Goal: Task Accomplishment & Management: Use online tool/utility

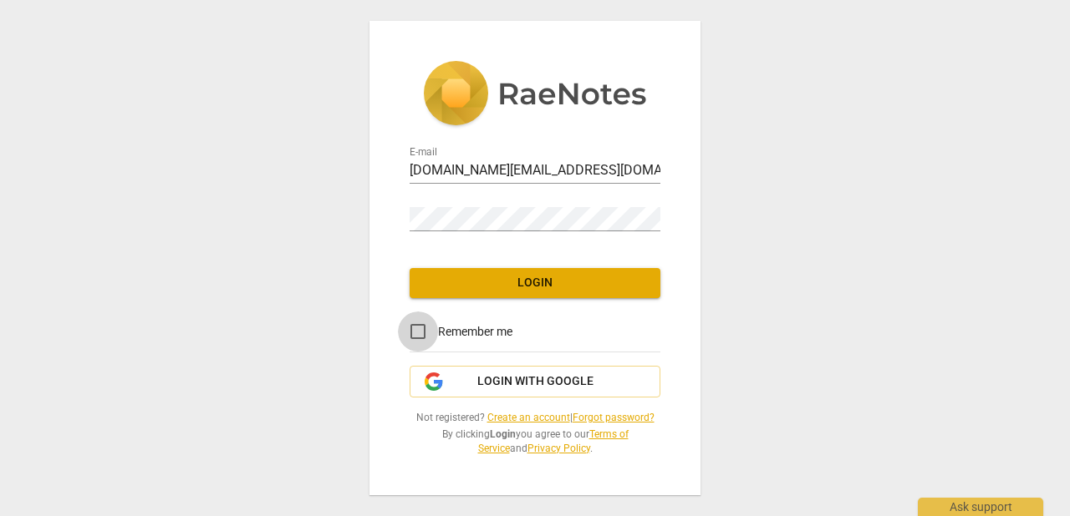
click at [420, 330] on input "Remember me" at bounding box center [418, 332] width 40 height 40
checkbox input "true"
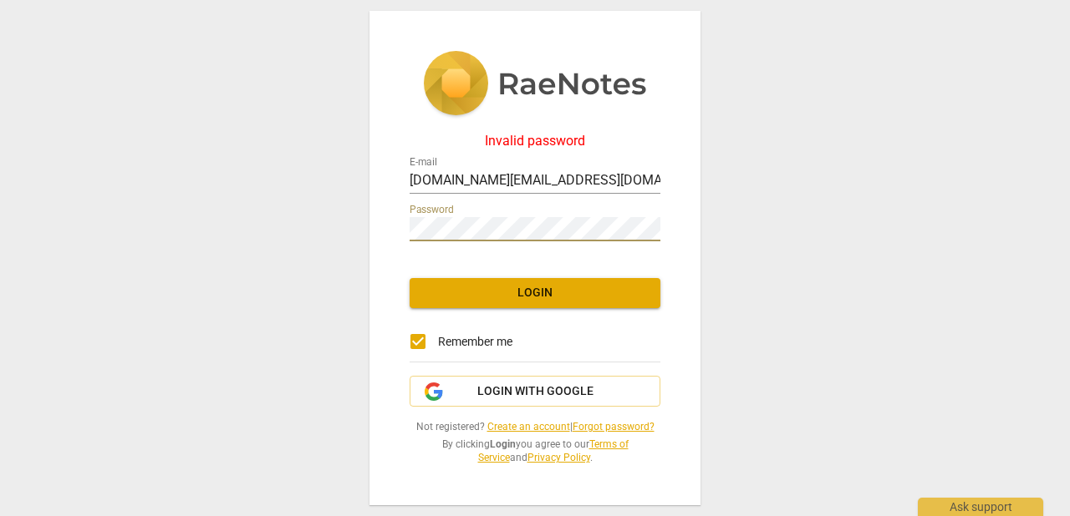
click at [609, 425] on link "Forgot password?" at bounding box center [613, 427] width 82 height 12
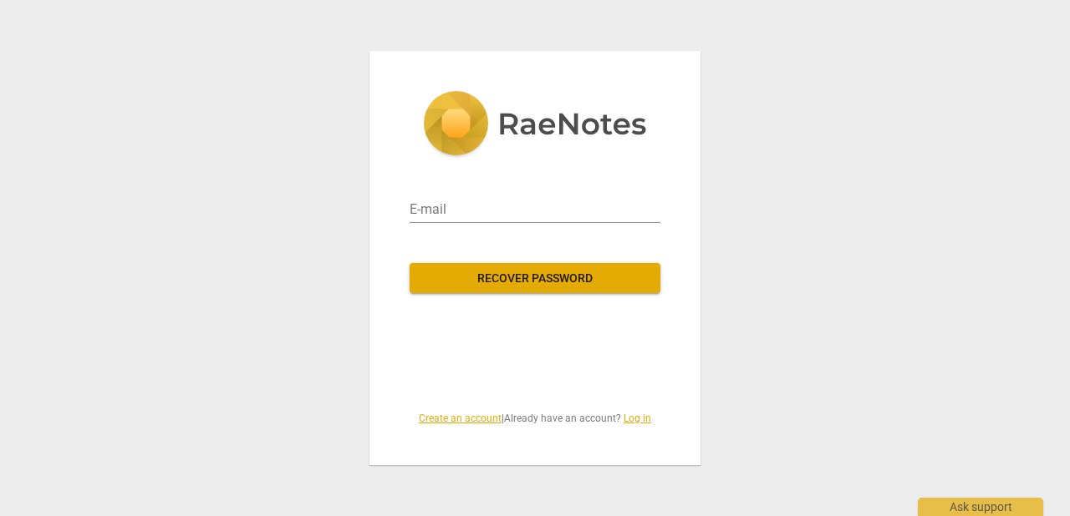
click at [507, 278] on span "Recover password" at bounding box center [535, 279] width 224 height 17
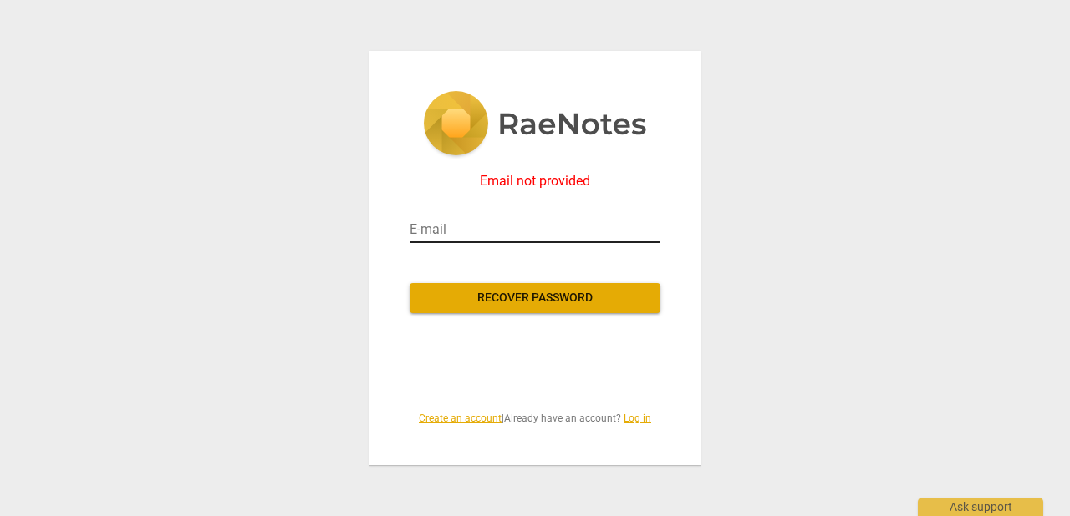
click at [501, 232] on input "email" at bounding box center [534, 229] width 251 height 27
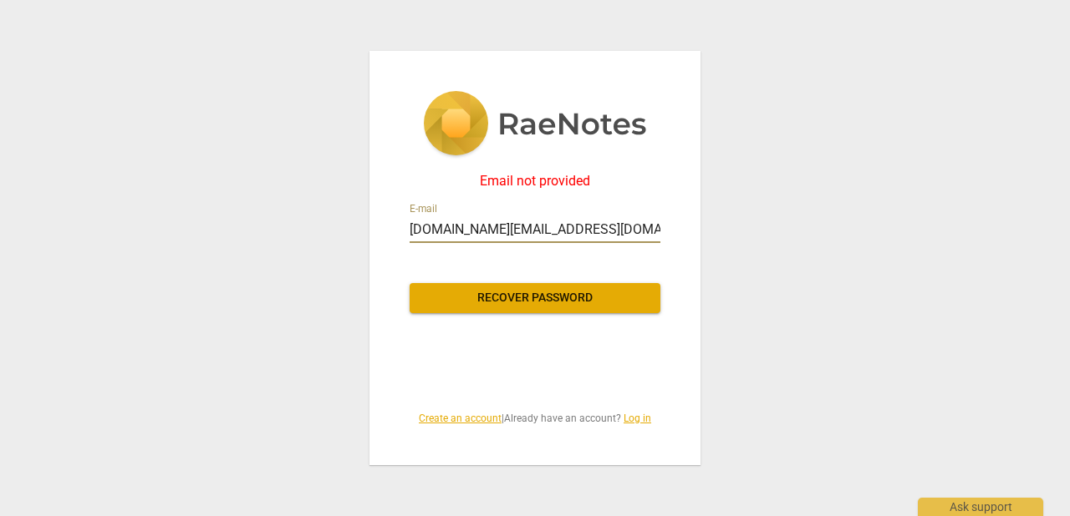
type input "byws.team@gmail.com"
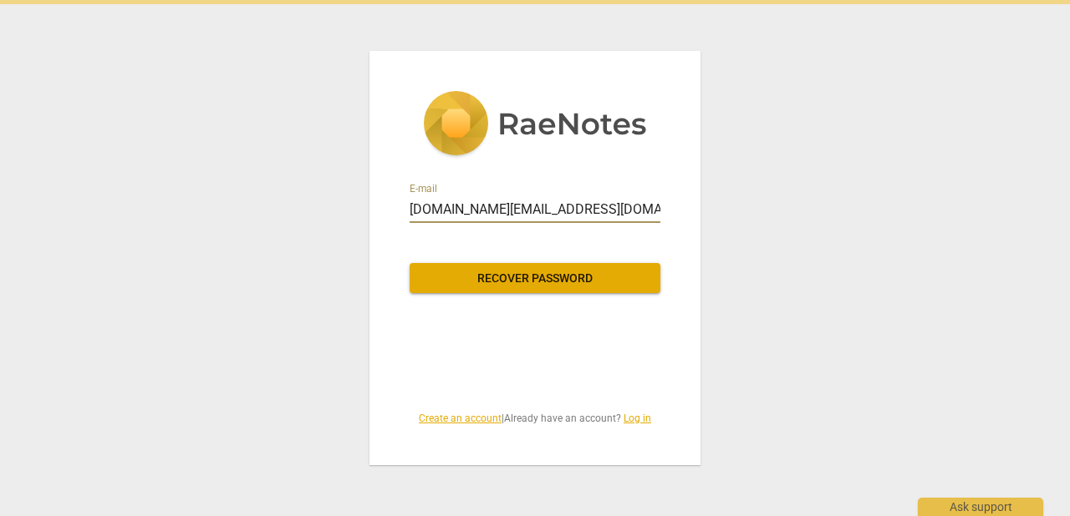
click at [541, 285] on span "Recover password" at bounding box center [535, 279] width 224 height 17
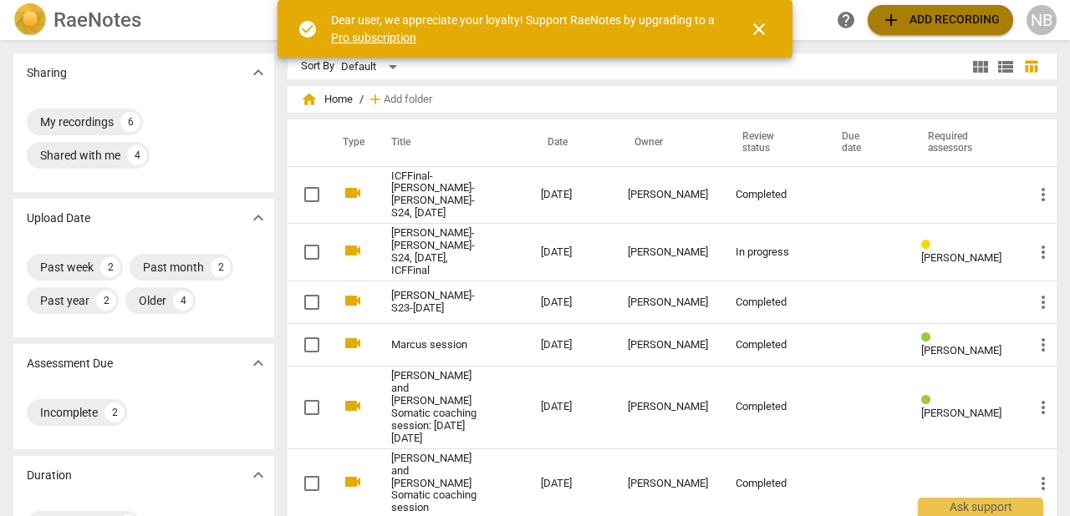
click at [954, 11] on span "add Add recording" at bounding box center [940, 20] width 119 height 20
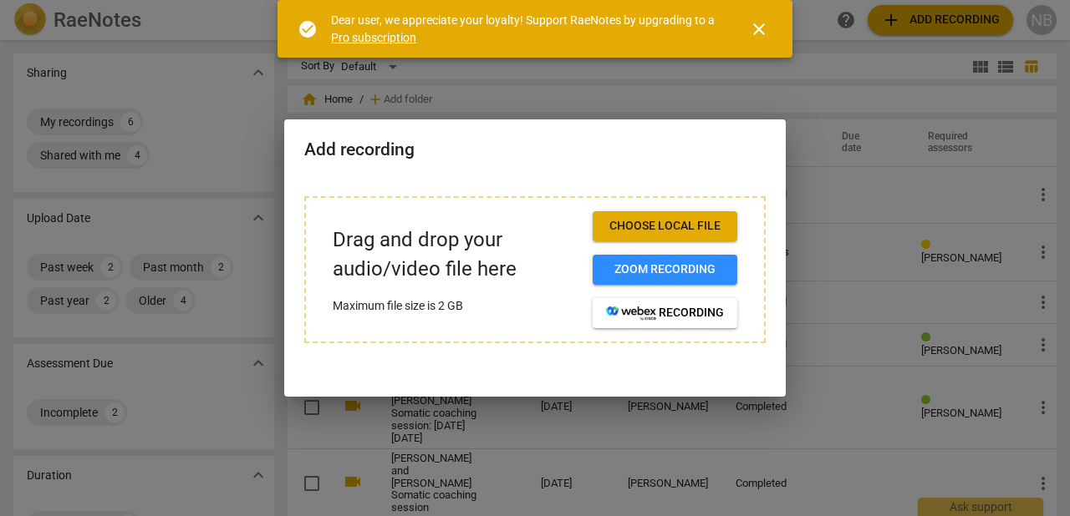
click at [717, 226] on span "Choose local file" at bounding box center [665, 226] width 118 height 17
click at [661, 267] on span "Zoom recording" at bounding box center [665, 270] width 118 height 17
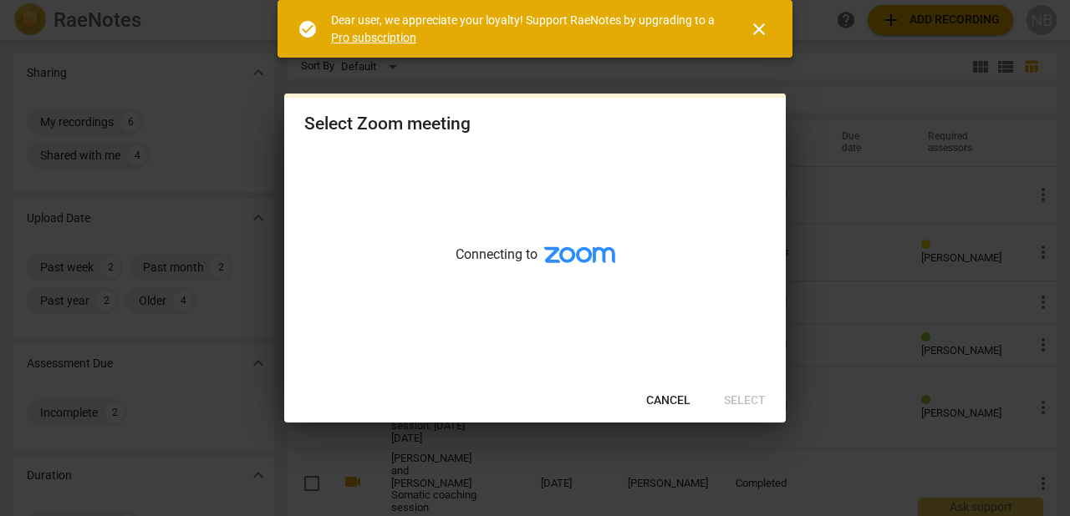
click at [761, 28] on span "close" at bounding box center [759, 29] width 20 height 20
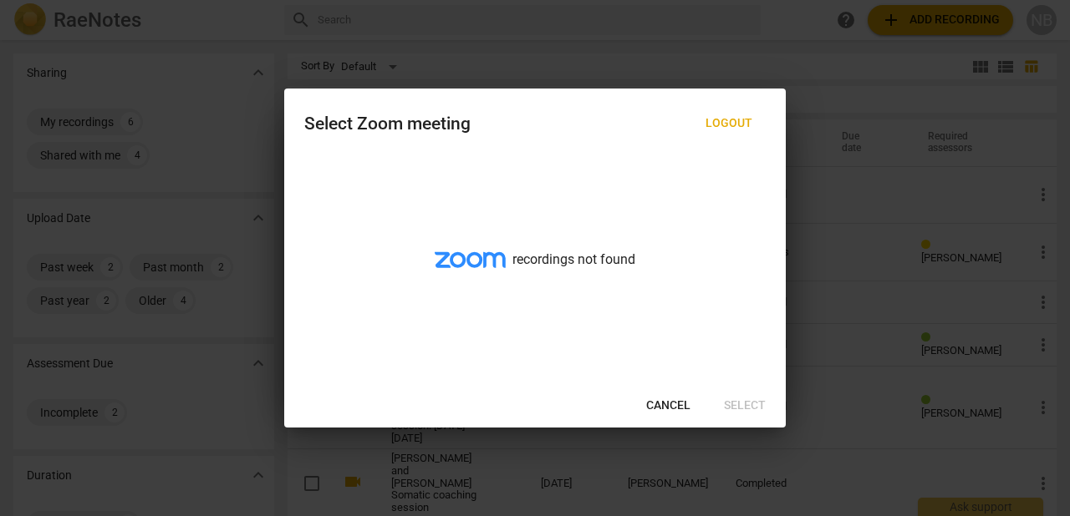
click at [660, 404] on span "Cancel" at bounding box center [668, 406] width 44 height 17
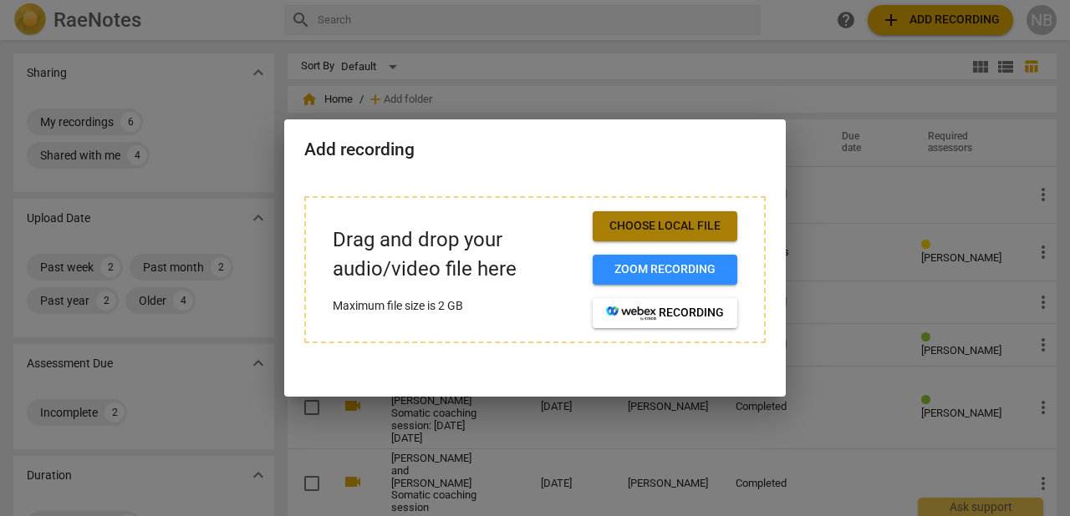
click at [650, 226] on span "Choose local file" at bounding box center [665, 226] width 118 height 17
click at [517, 364] on div "Drag and drop your audio/video file here Maximum file size is 2 GB Choose local…" at bounding box center [534, 279] width 501 height 207
click at [829, 183] on div at bounding box center [535, 258] width 1070 height 516
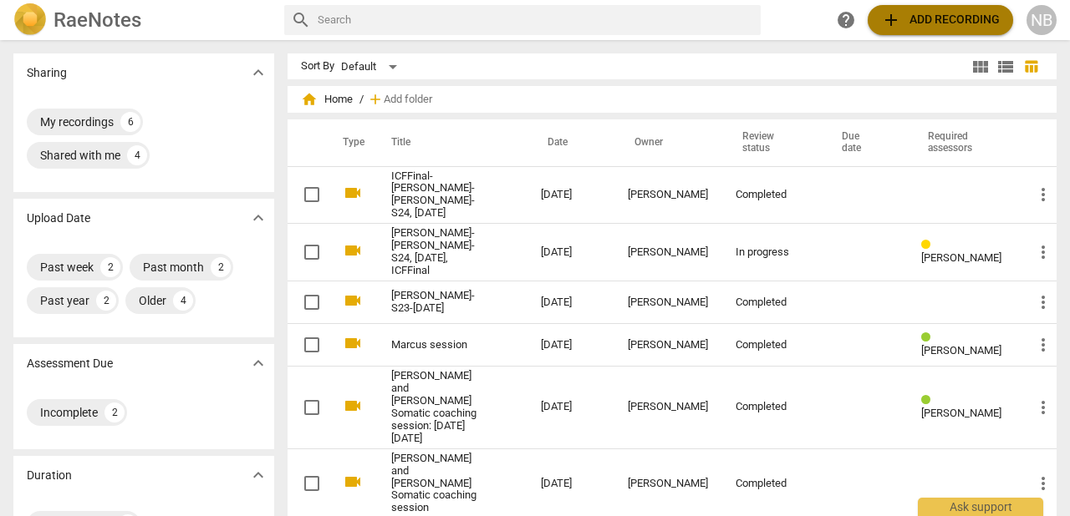
click at [903, 25] on span "add Add recording" at bounding box center [940, 20] width 119 height 20
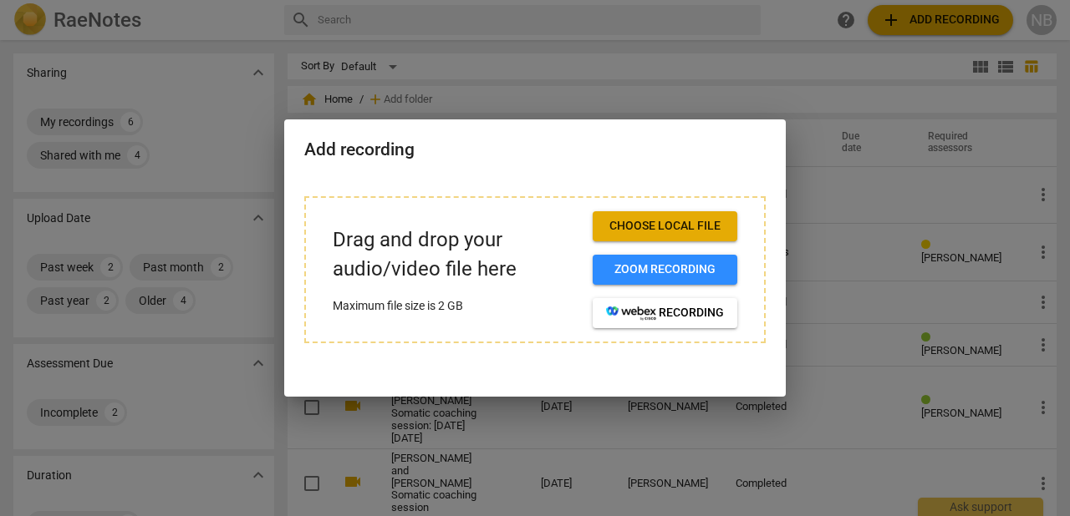
click at [627, 225] on span "Choose local file" at bounding box center [665, 226] width 118 height 17
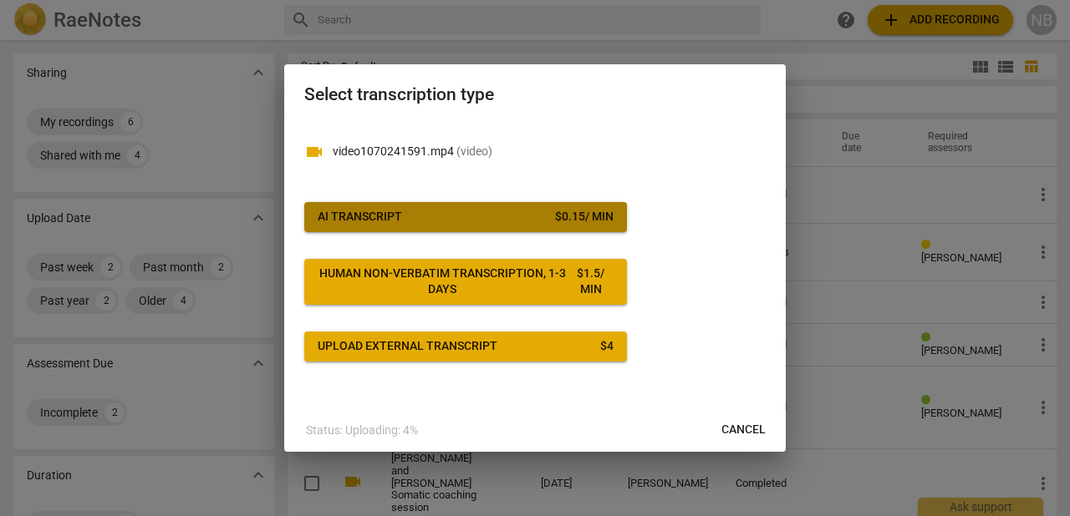
click at [567, 214] on div "$ 0.15 / min" at bounding box center [584, 217] width 58 height 17
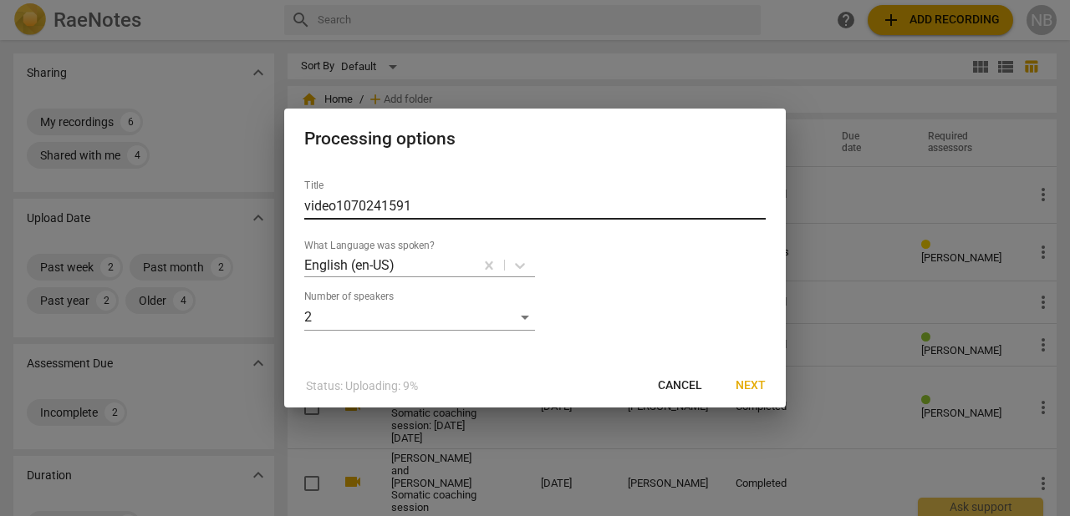
click at [452, 206] on input "video1070241591" at bounding box center [534, 206] width 461 height 27
type input "v"
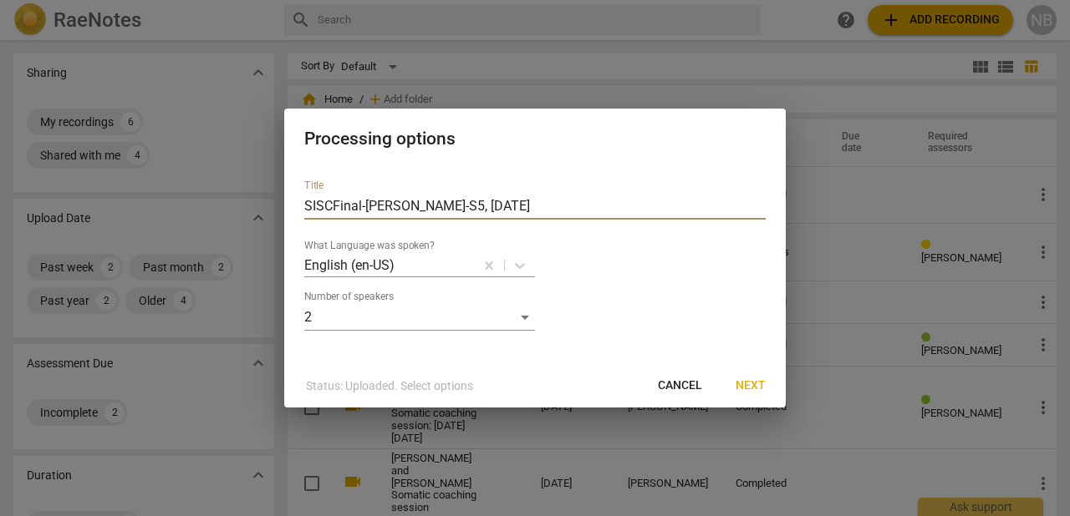
type input "SISCFinal-[PERSON_NAME]-S5, [DATE]"
click at [758, 382] on span "Next" at bounding box center [750, 386] width 30 height 17
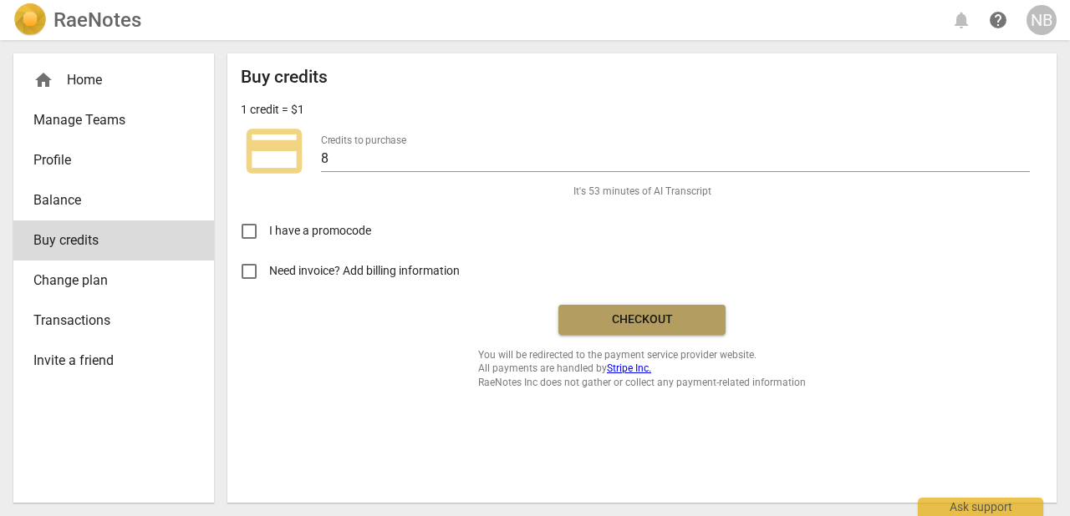
click at [607, 318] on span "Checkout" at bounding box center [642, 320] width 140 height 17
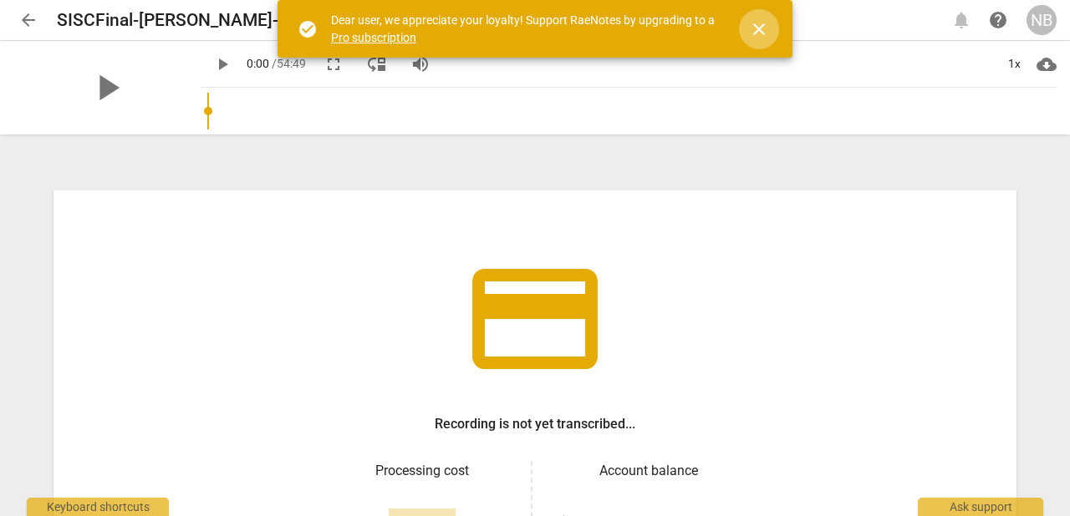
click at [762, 25] on span "close" at bounding box center [759, 29] width 20 height 20
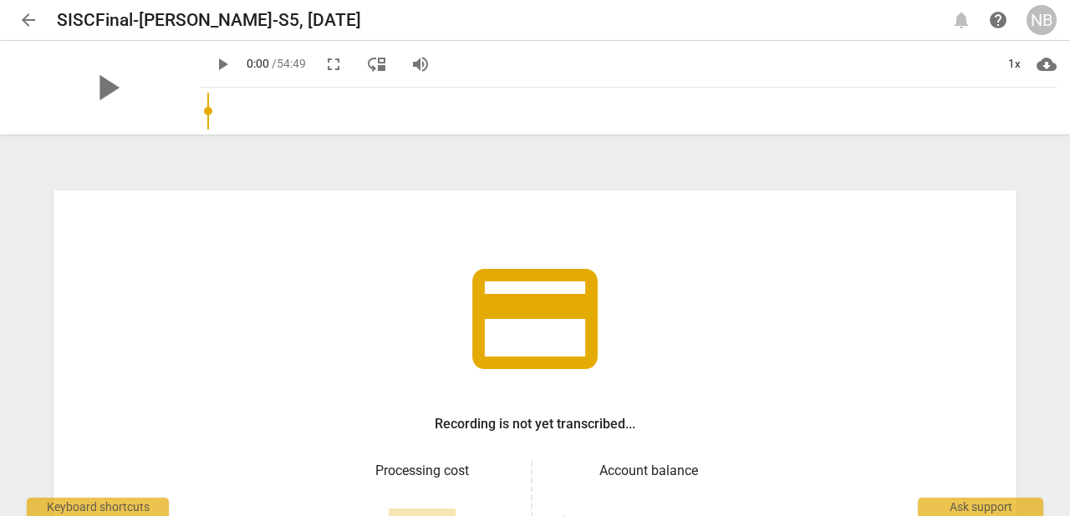
scroll to position [237, 0]
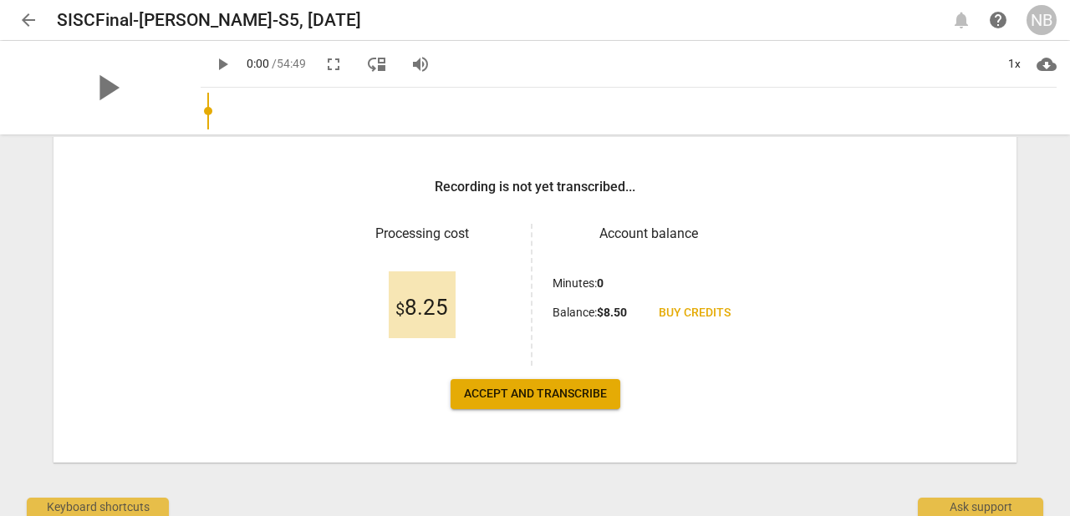
click at [521, 394] on span "Accept and transcribe" at bounding box center [535, 394] width 143 height 17
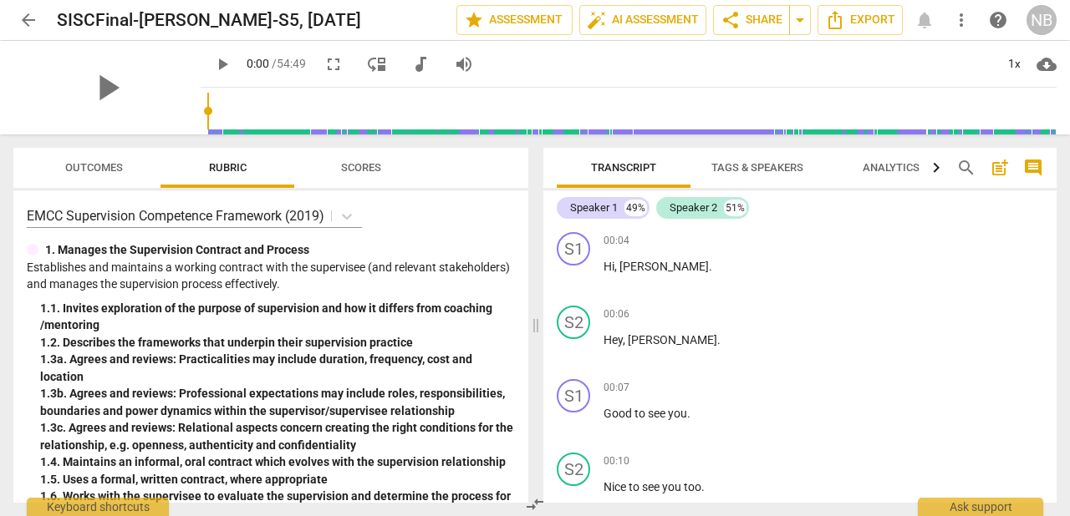
click at [968, 28] on span "more_vert" at bounding box center [961, 20] width 20 height 20
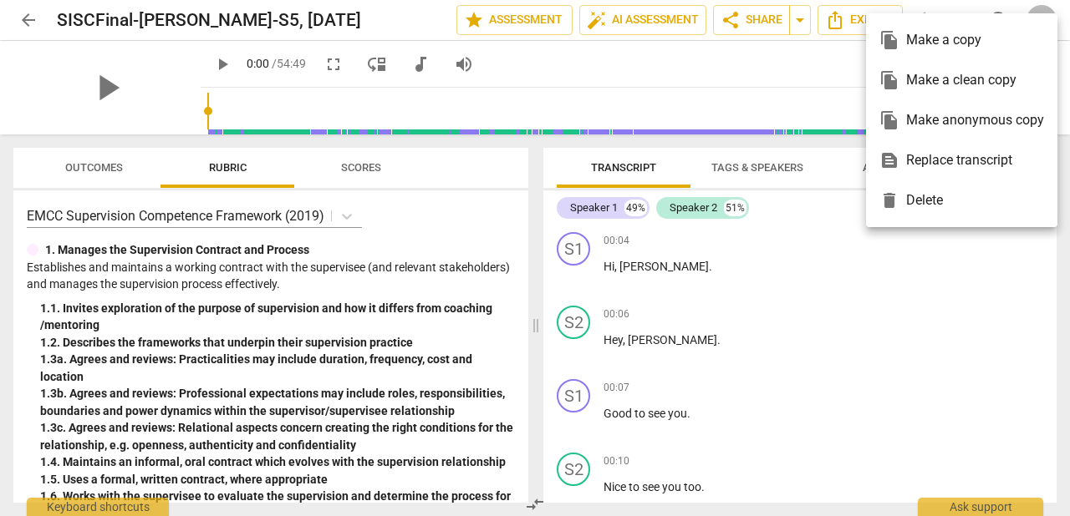
click at [946, 43] on div "file_copy Make a copy" at bounding box center [961, 40] width 165 height 40
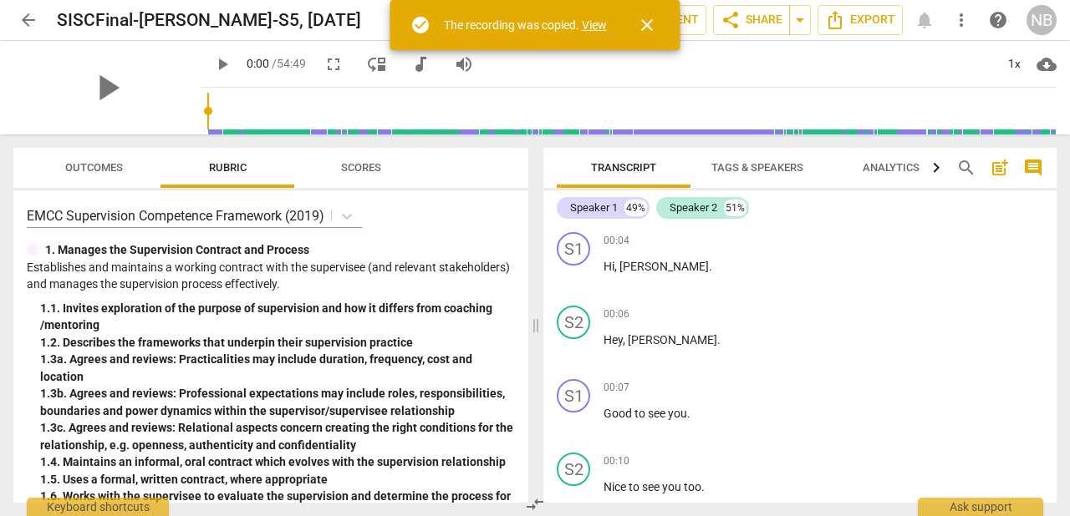
click at [597, 23] on link "View" at bounding box center [594, 24] width 25 height 13
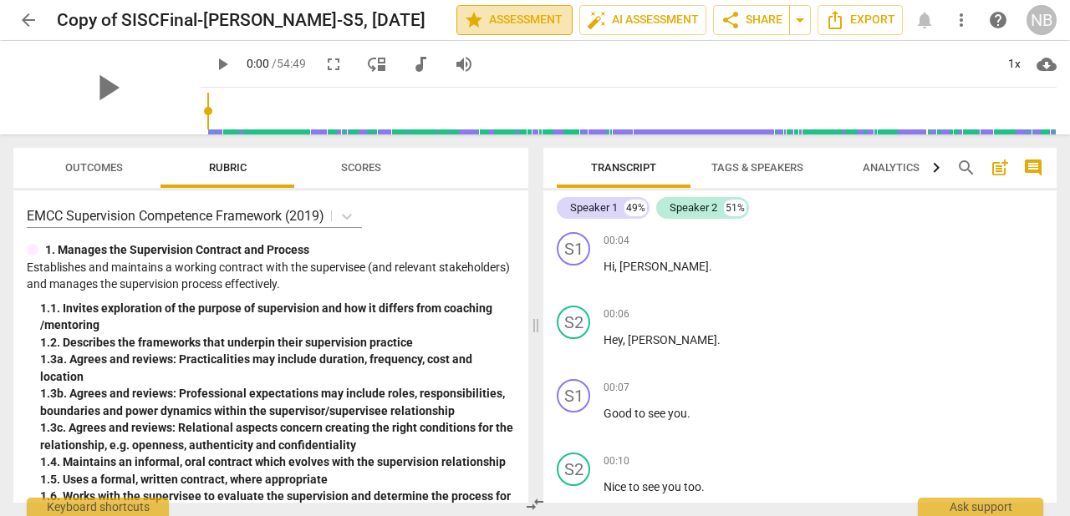
click at [532, 25] on span "star Assessment" at bounding box center [514, 20] width 101 height 20
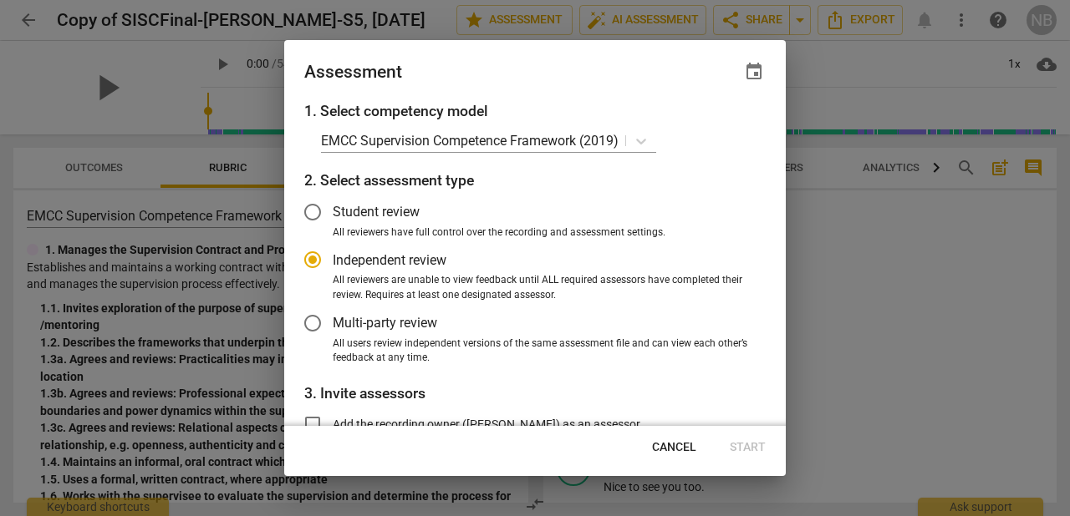
click at [665, 11] on div at bounding box center [535, 258] width 1070 height 516
radio input "false"
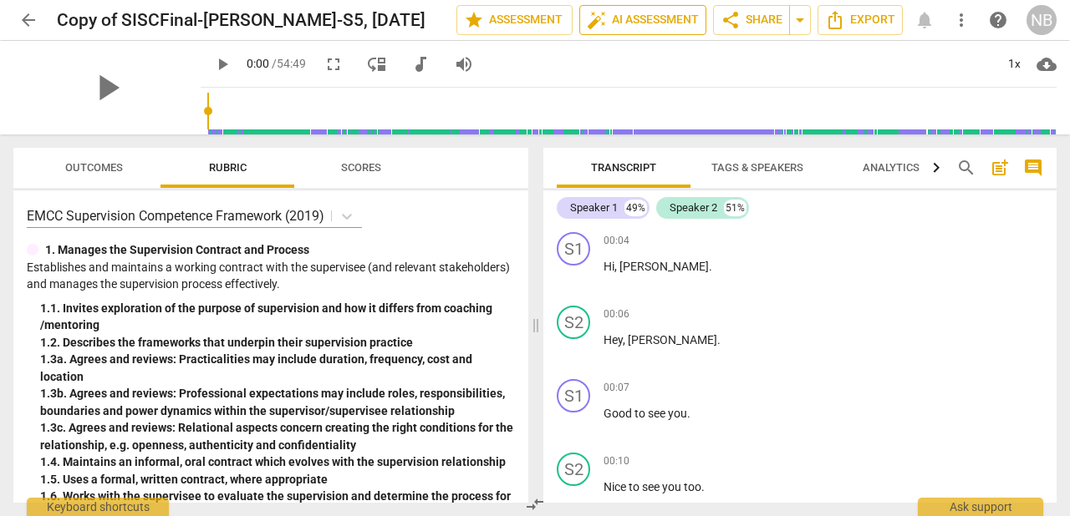
click at [678, 20] on span "auto_fix_high AI Assessment" at bounding box center [643, 20] width 112 height 20
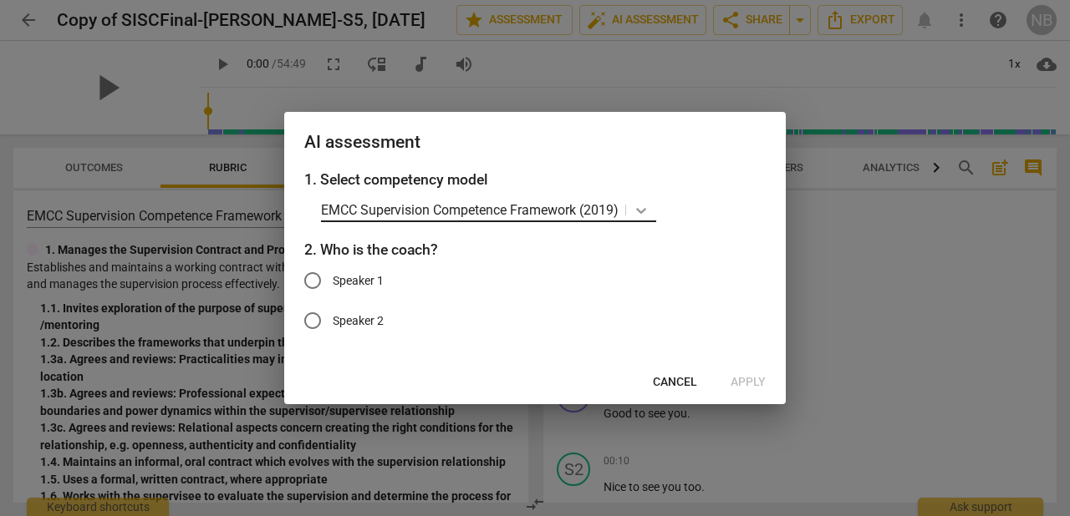
click at [642, 210] on icon at bounding box center [641, 211] width 10 height 6
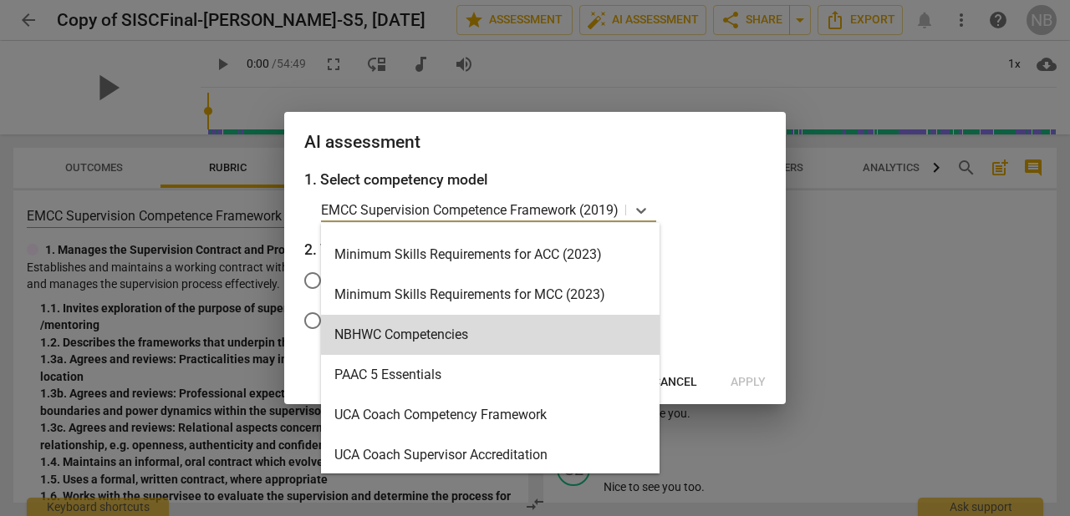
scroll to position [438, 0]
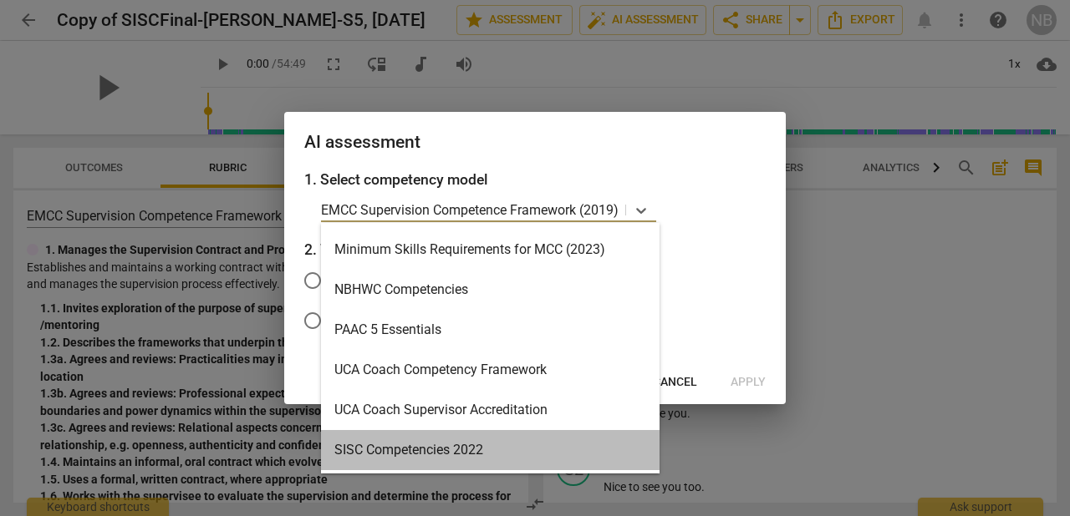
click at [450, 449] on div "SISC Competencies 2022" at bounding box center [490, 450] width 338 height 40
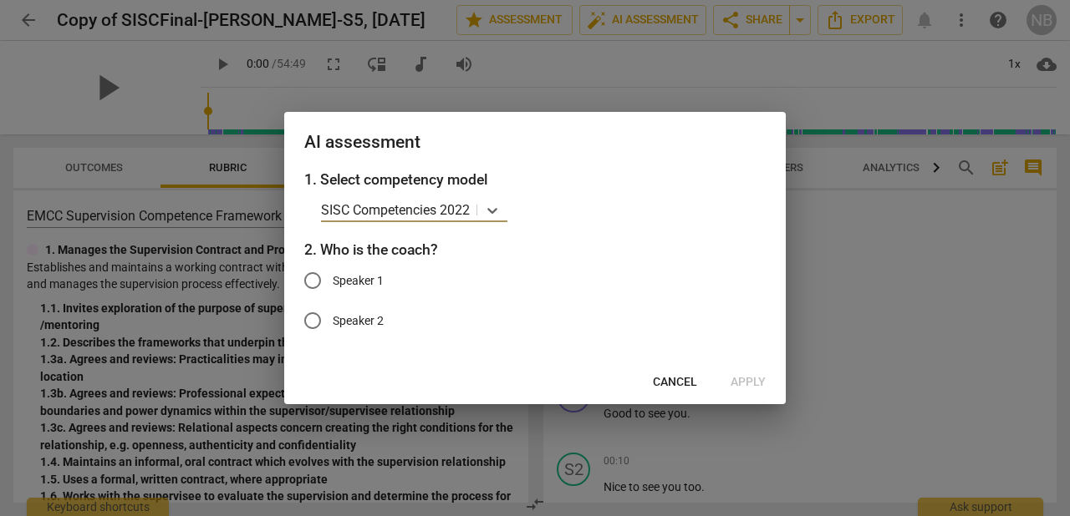
click at [673, 377] on span "Cancel" at bounding box center [675, 382] width 44 height 17
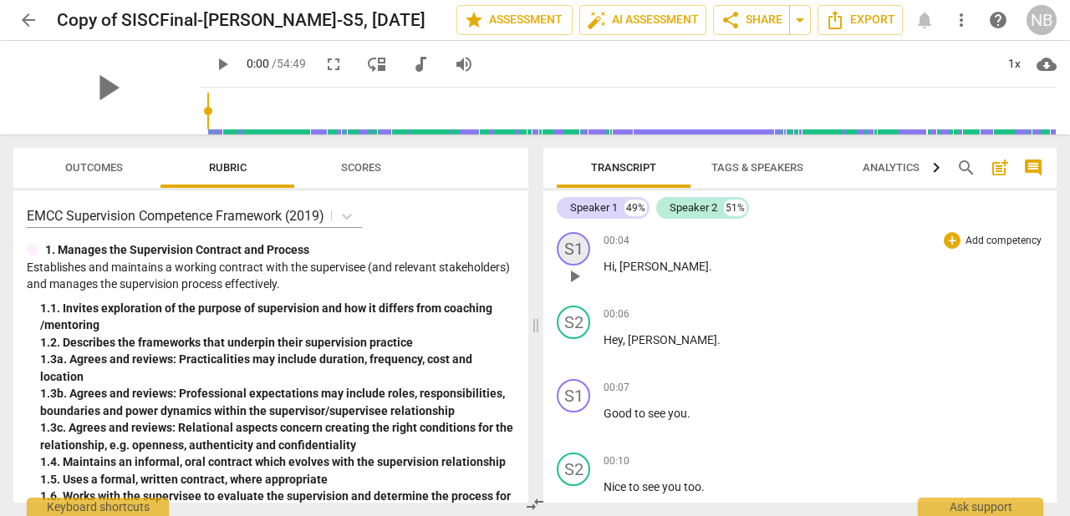
click at [573, 246] on div "S1" at bounding box center [573, 248] width 33 height 33
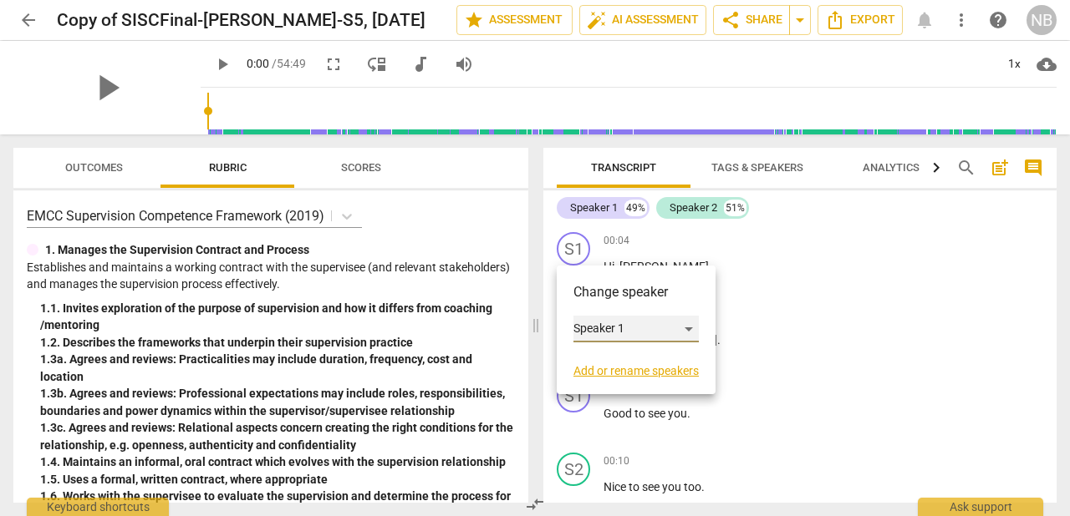
click at [653, 324] on div "Speaker 1" at bounding box center [635, 329] width 125 height 27
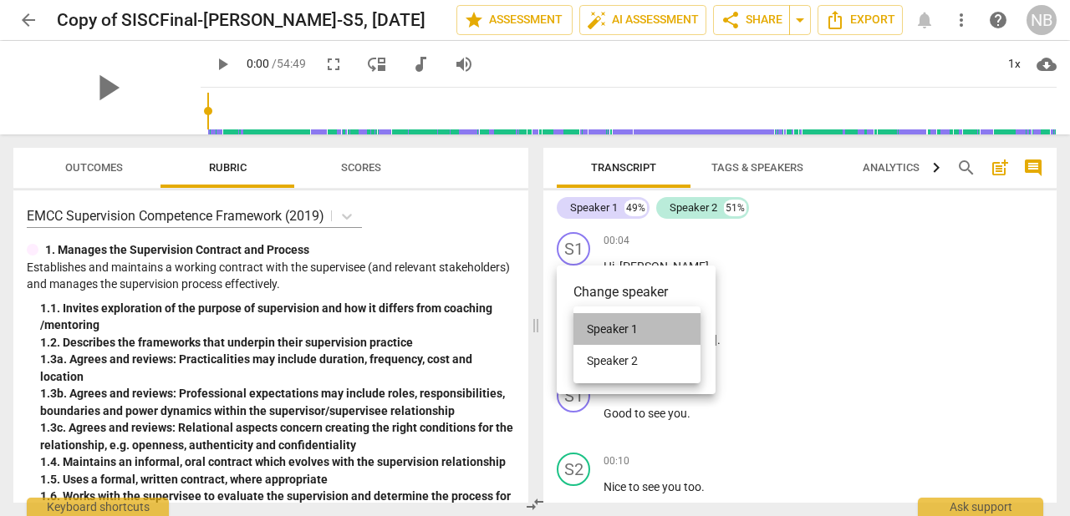
click at [643, 323] on li "Speaker 1" at bounding box center [636, 329] width 127 height 32
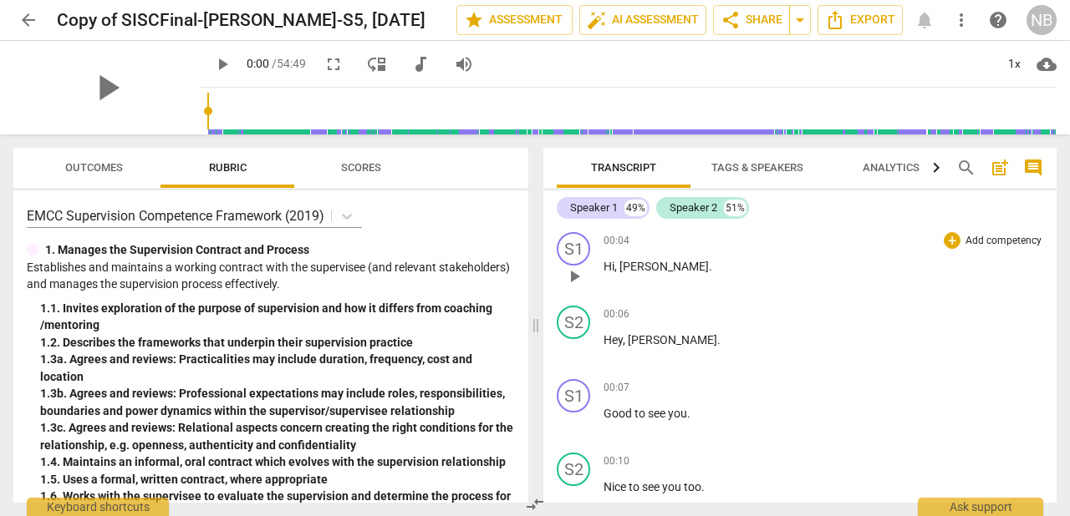
click at [552, 240] on div "S1 play_arrow pause 00:04 + Add competency keyboard_arrow_right Hi , [PERSON_NA…" at bounding box center [799, 263] width 513 height 74
click at [570, 245] on div "S1" at bounding box center [573, 248] width 33 height 33
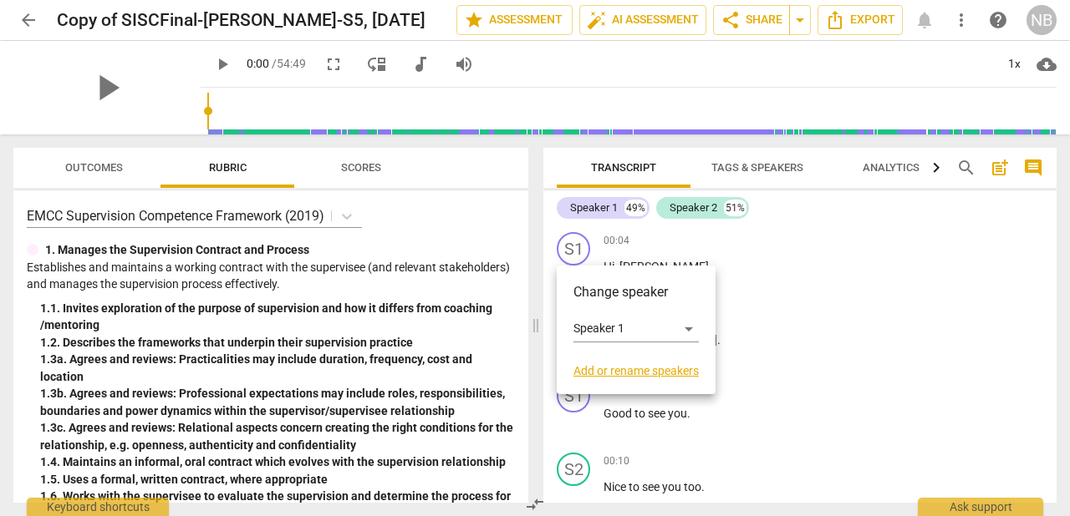
click at [634, 374] on link "Add or rename speakers" at bounding box center [635, 370] width 125 height 13
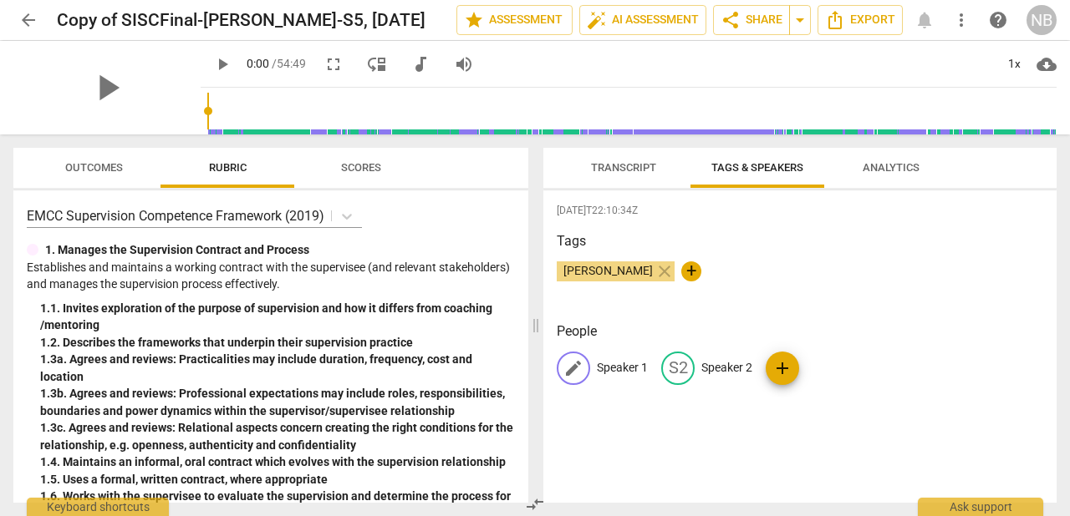
click at [579, 373] on span "edit" at bounding box center [573, 368] width 20 height 20
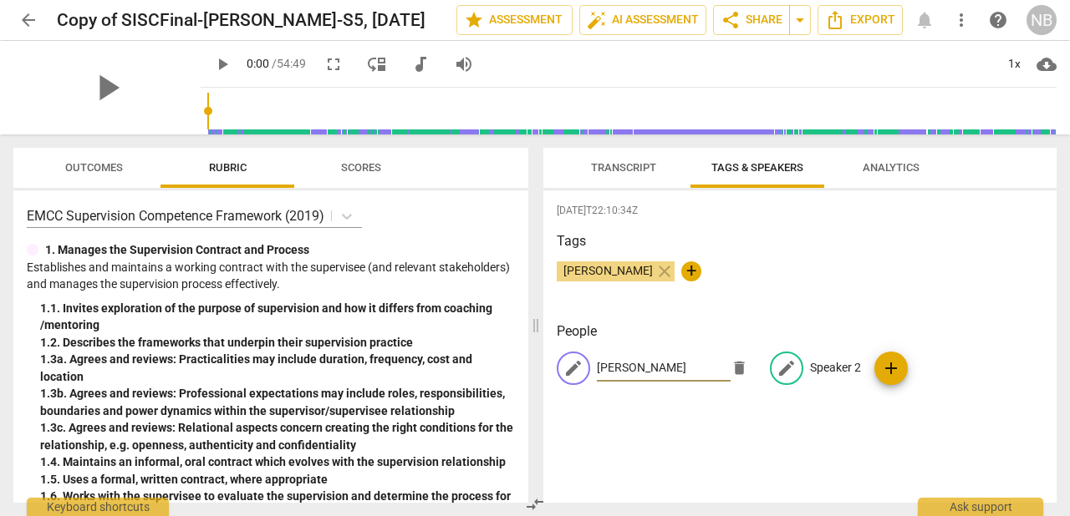
type input "[PERSON_NAME]"
click at [796, 369] on span "edit" at bounding box center [786, 368] width 20 height 20
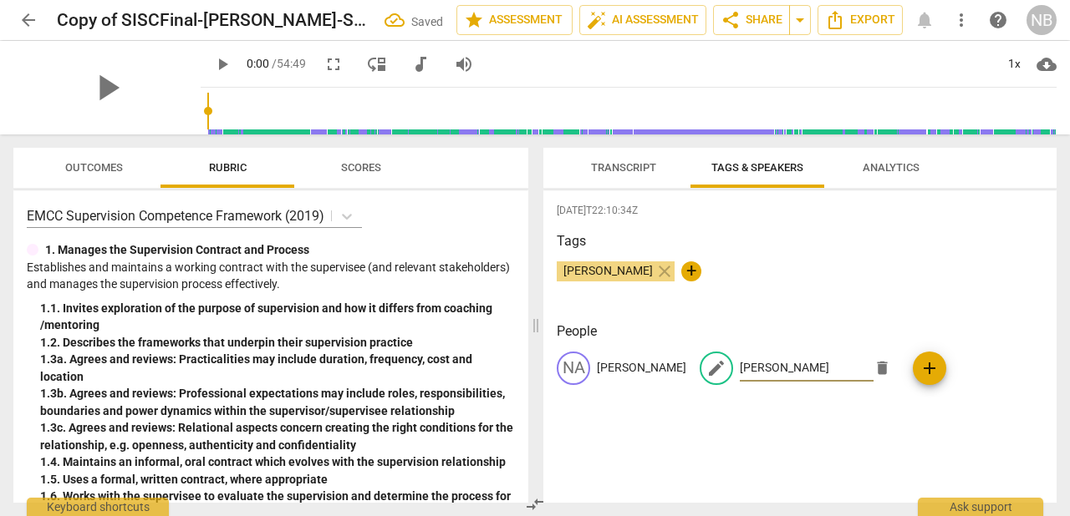
type input "[PERSON_NAME]"
click at [862, 431] on div "[DATE]T22:10:34Z Tags [PERSON_NAME] close + People [PERSON_NAME] edit [PERSON_N…" at bounding box center [799, 347] width 513 height 313
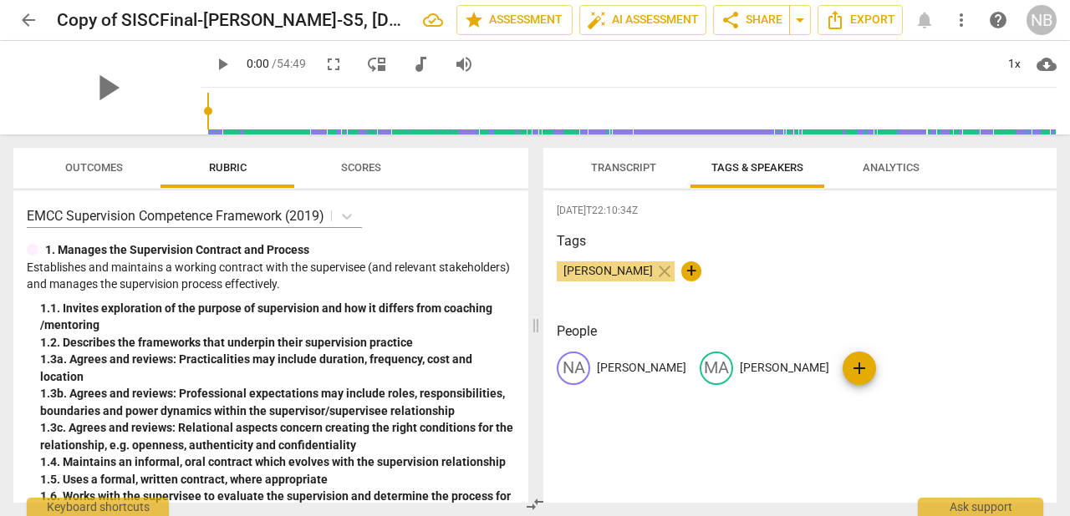
click at [627, 182] on button "Transcript" at bounding box center [624, 168] width 134 height 40
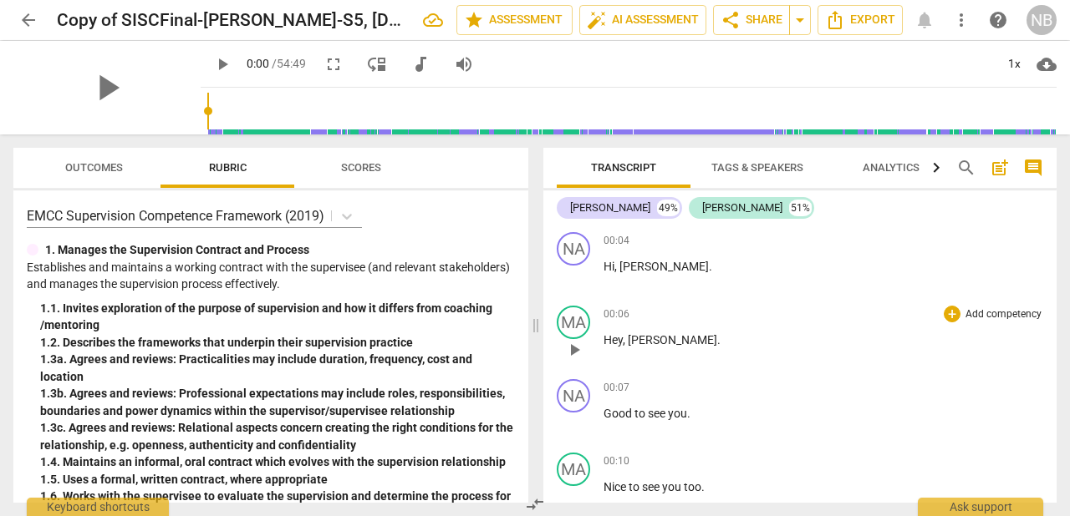
click at [661, 347] on p "Hey , [PERSON_NAME] ." at bounding box center [823, 341] width 440 height 18
click at [678, 355] on div "00:06 + Add competency keyboard_arrow_right Hey , [PERSON_NAME]" at bounding box center [823, 336] width 440 height 60
click at [659, 343] on p "Hey , [PERSON_NAME]" at bounding box center [823, 341] width 440 height 18
click at [713, 365] on div "00:06 + Add competency keyboard_arrow_right Hey , [PERSON_NAME]." at bounding box center [823, 336] width 440 height 60
click at [641, 336] on span "[PERSON_NAME]" at bounding box center [672, 339] width 89 height 13
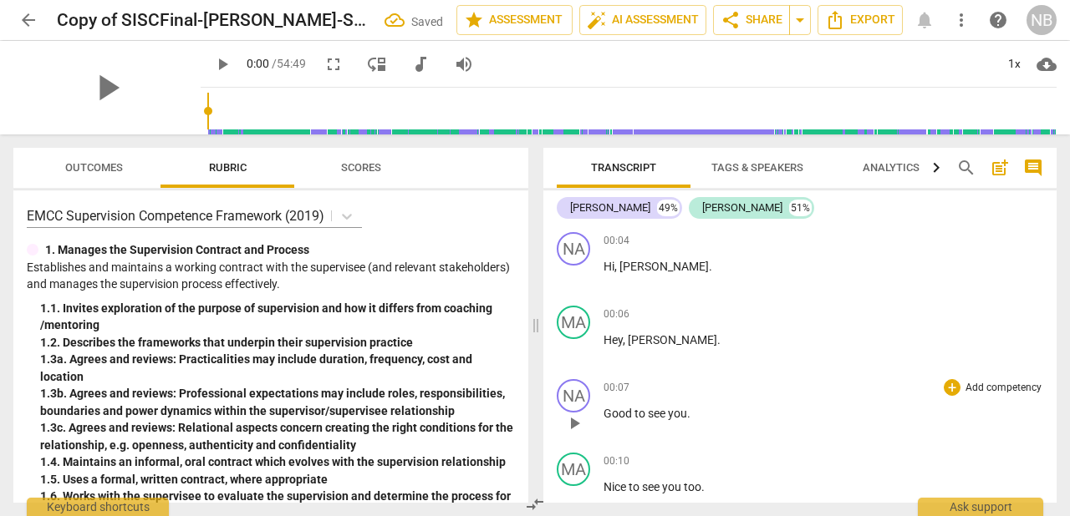
click at [652, 384] on div "00:07 + Add competency keyboard_arrow_right" at bounding box center [823, 387] width 440 height 17
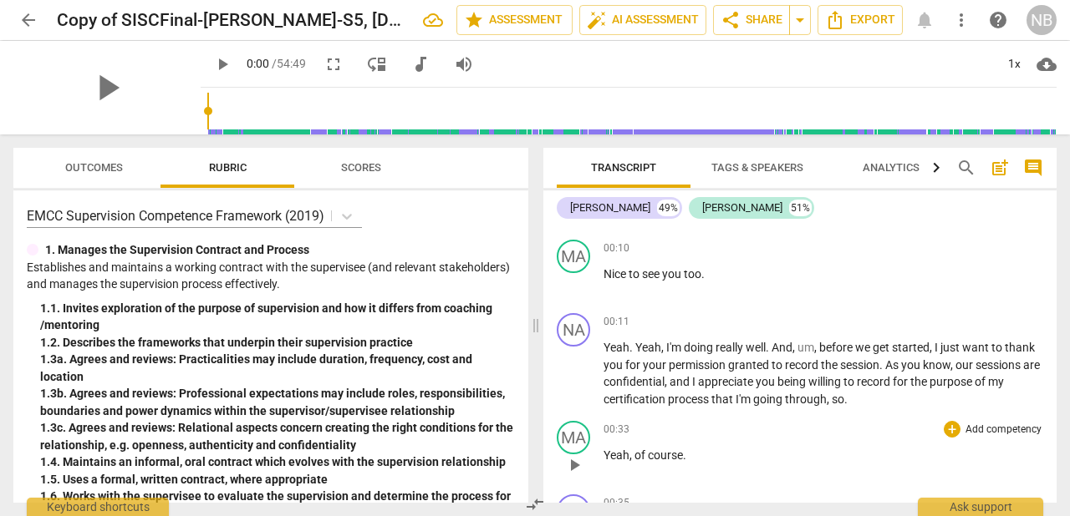
scroll to position [0, 0]
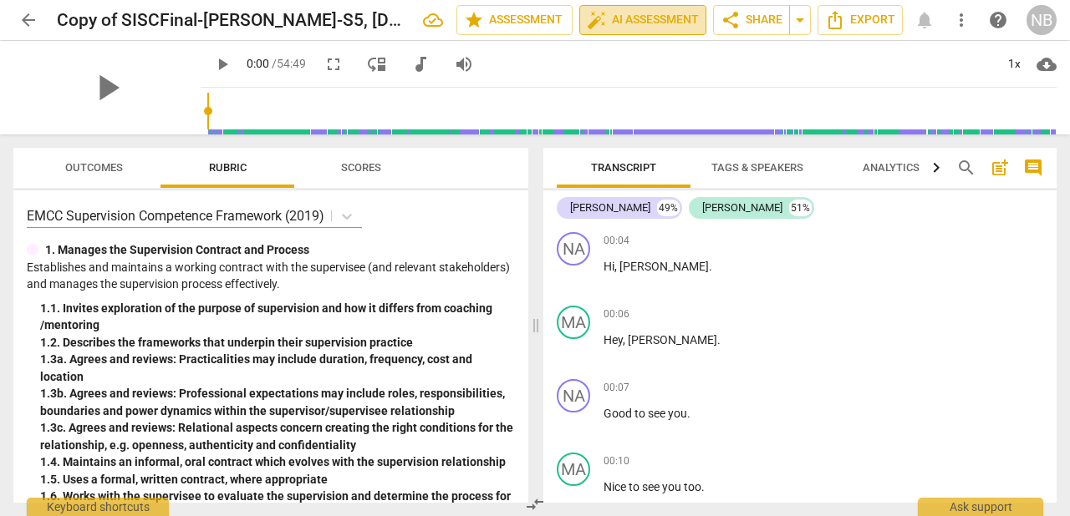
click at [618, 23] on span "auto_fix_high AI Assessment" at bounding box center [643, 20] width 112 height 20
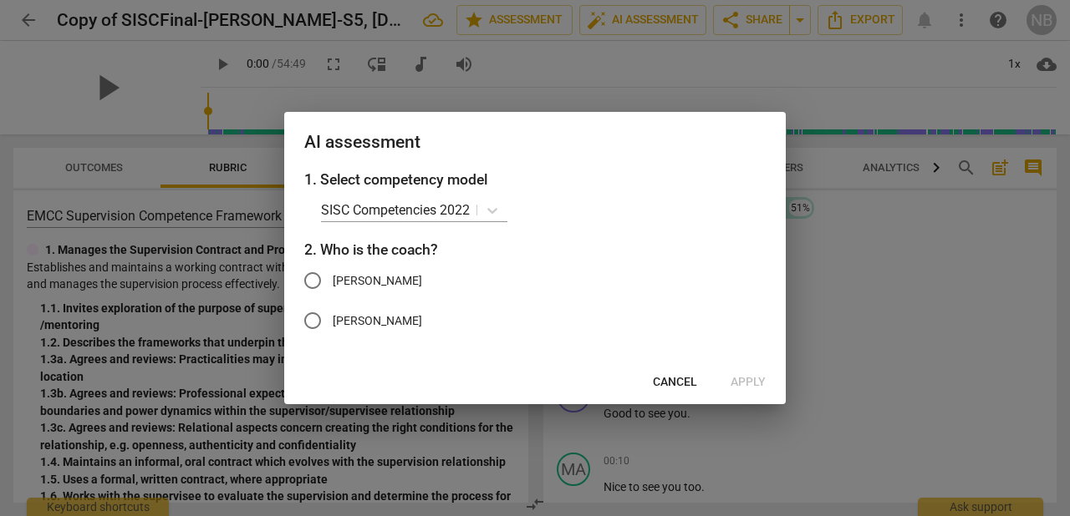
click at [318, 280] on input "[PERSON_NAME]" at bounding box center [312, 281] width 40 height 40
radio input "true"
click at [752, 385] on span "Apply" at bounding box center [747, 382] width 35 height 17
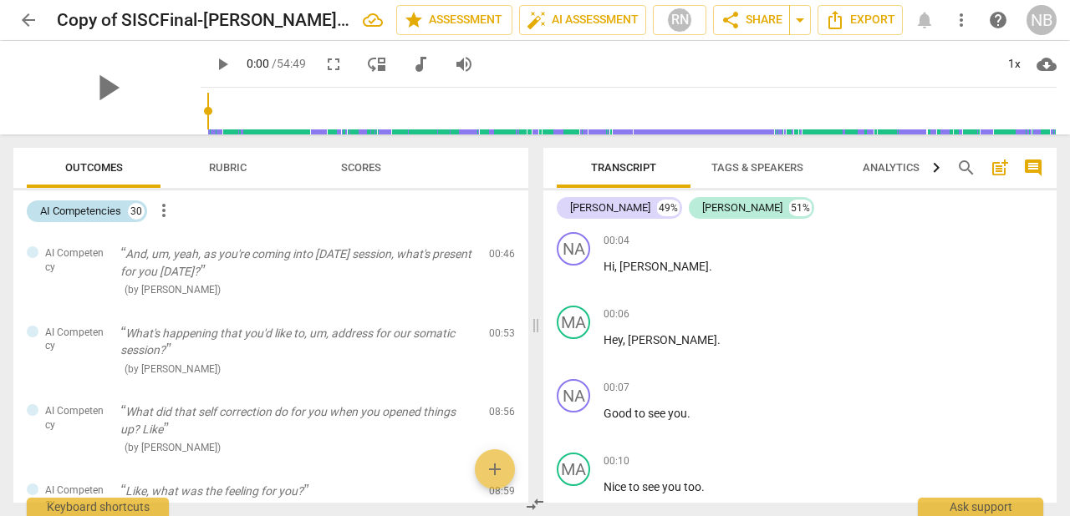
click at [102, 212] on div "AI Competencies" at bounding box center [80, 211] width 81 height 17
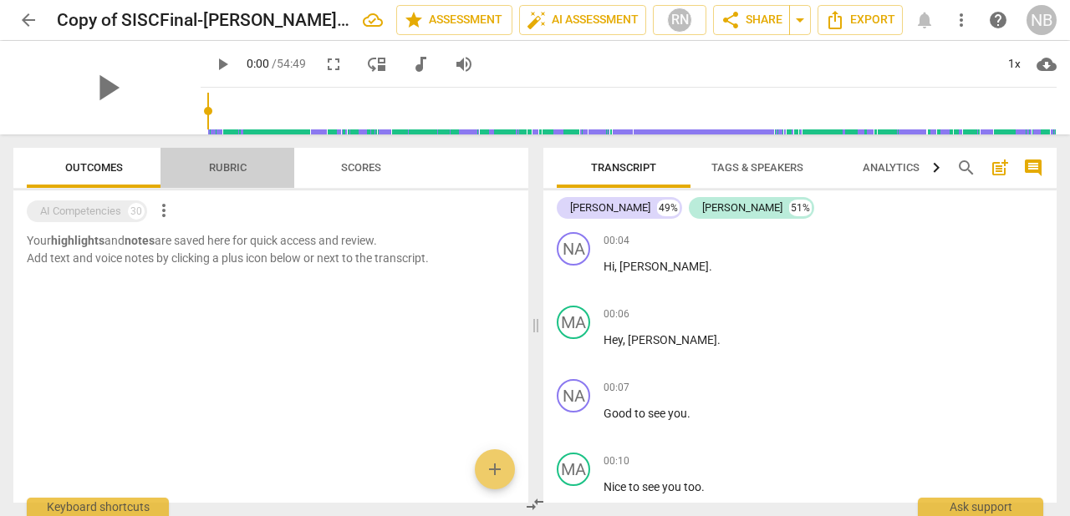
click at [224, 169] on span "Rubric" at bounding box center [228, 167] width 38 height 13
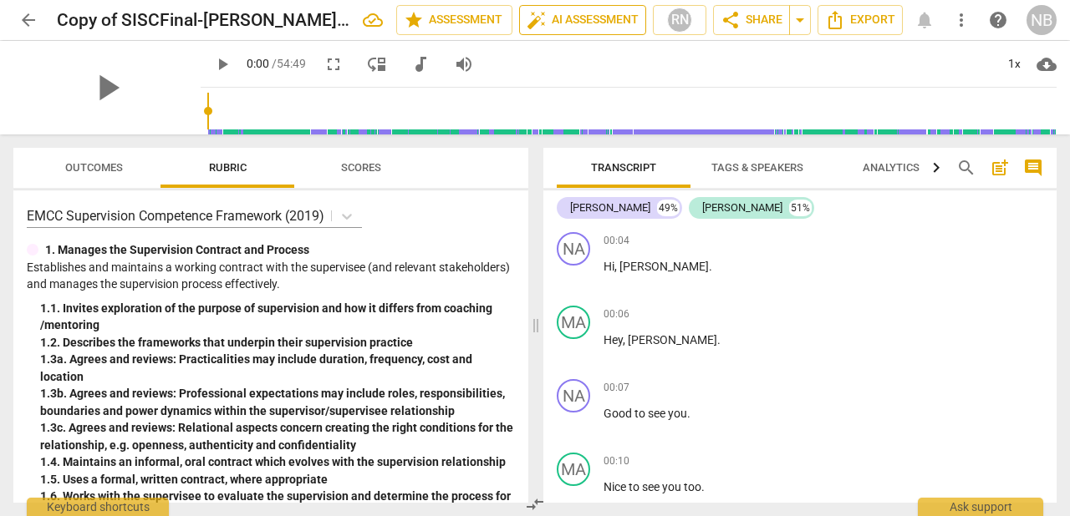
click at [614, 15] on span "auto_fix_high AI Assessment" at bounding box center [582, 20] width 112 height 20
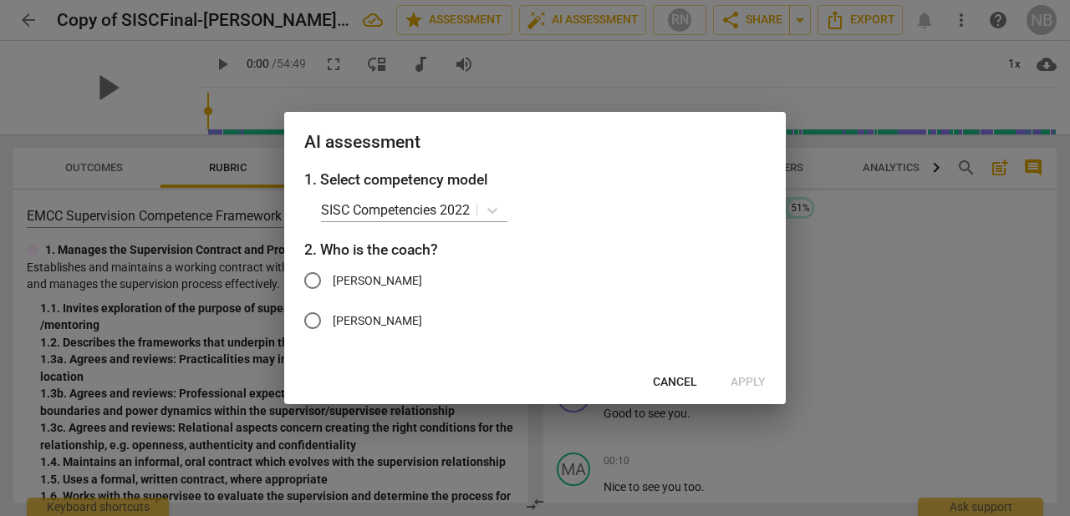
click at [321, 280] on input "[PERSON_NAME]" at bounding box center [312, 281] width 40 height 40
radio input "true"
click at [746, 384] on span "Apply" at bounding box center [747, 382] width 35 height 17
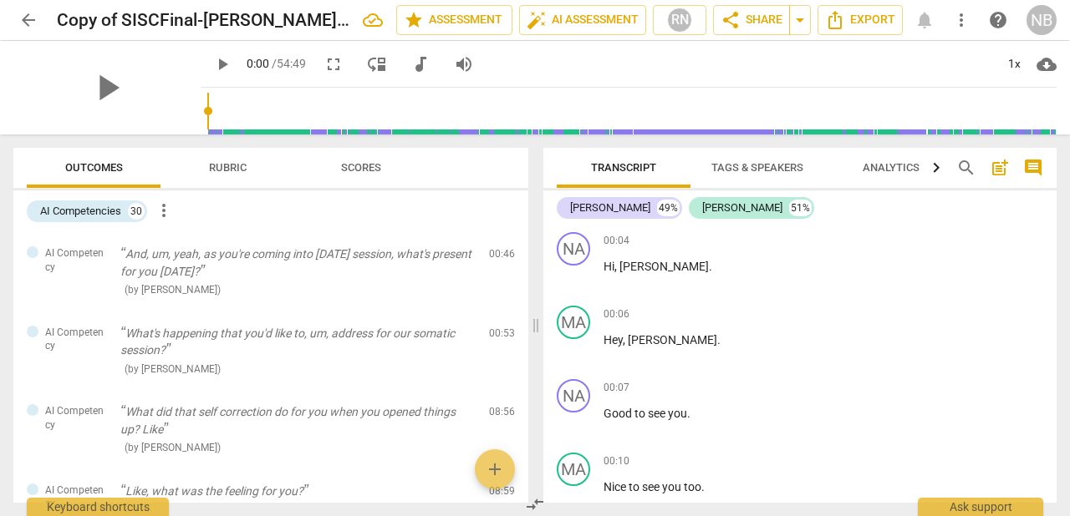
click at [362, 172] on span "Scores" at bounding box center [361, 167] width 40 height 13
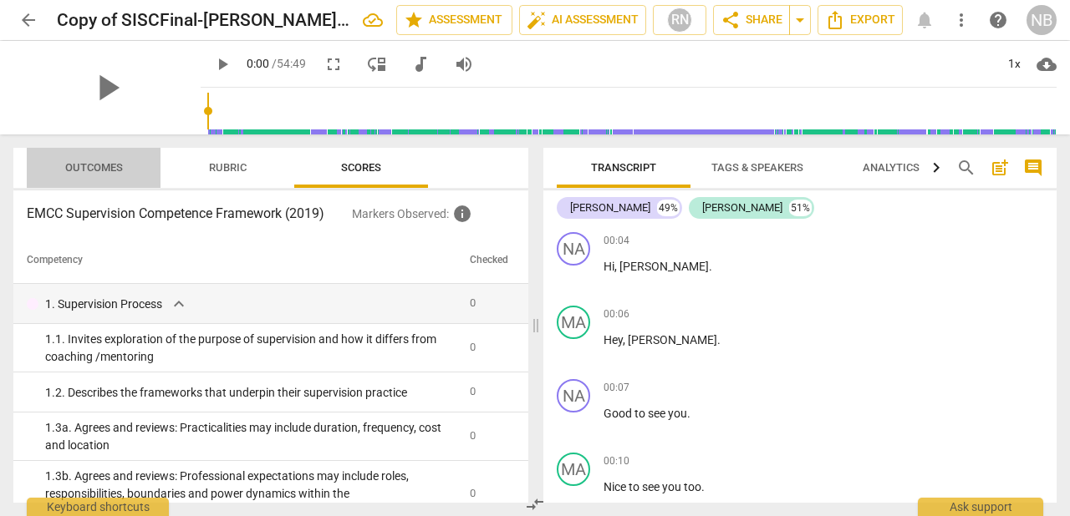
click at [108, 165] on span "Outcomes" at bounding box center [94, 167] width 58 height 13
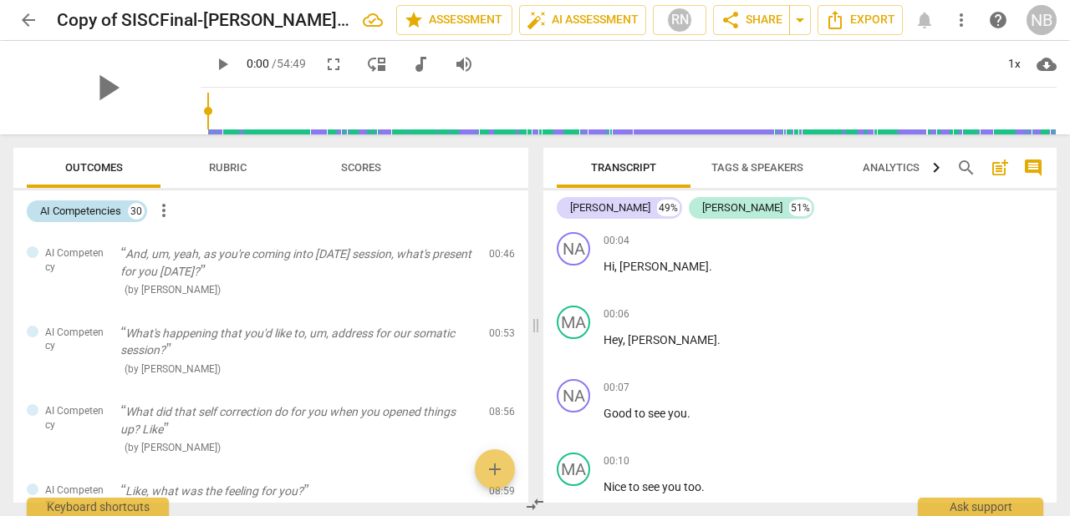
click at [135, 213] on div "30" at bounding box center [136, 211] width 17 height 17
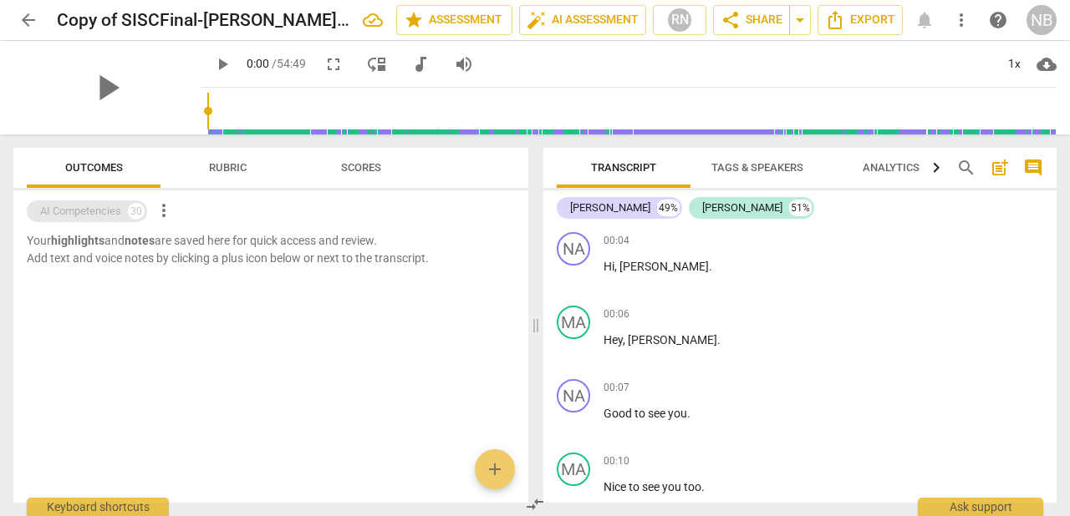
click at [137, 212] on div "30" at bounding box center [136, 211] width 17 height 17
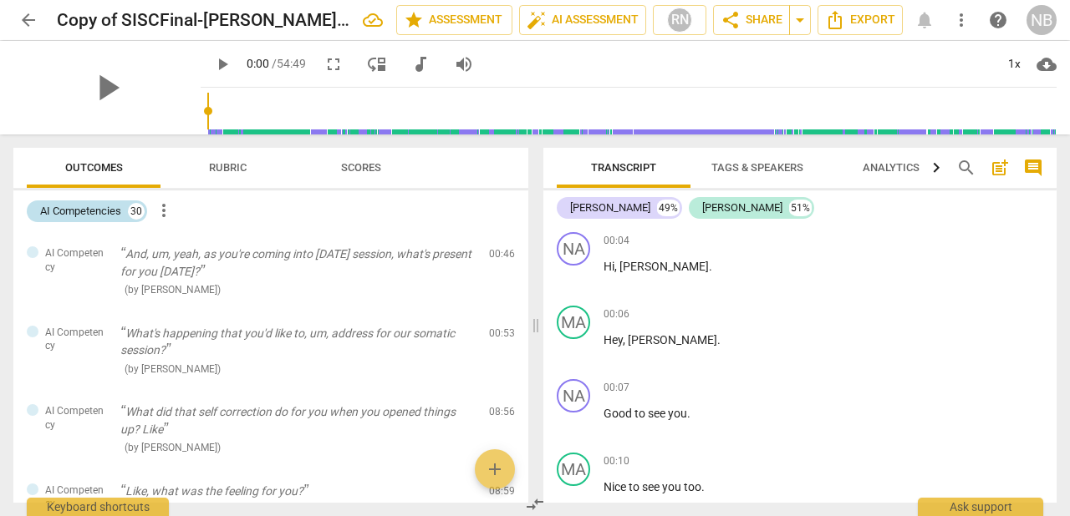
click at [139, 204] on div "30" at bounding box center [136, 211] width 17 height 17
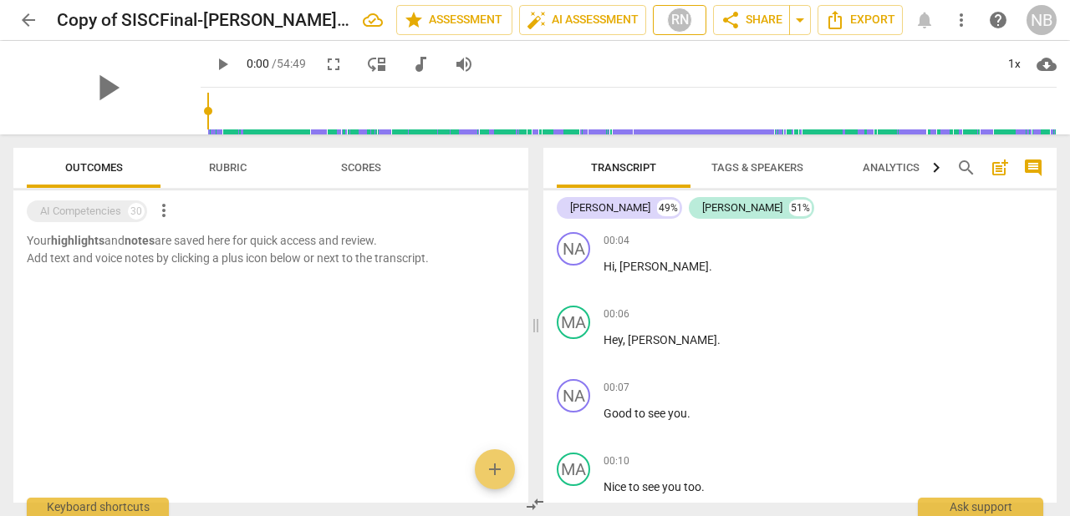
click at [698, 13] on span "RN" at bounding box center [679, 20] width 38 height 25
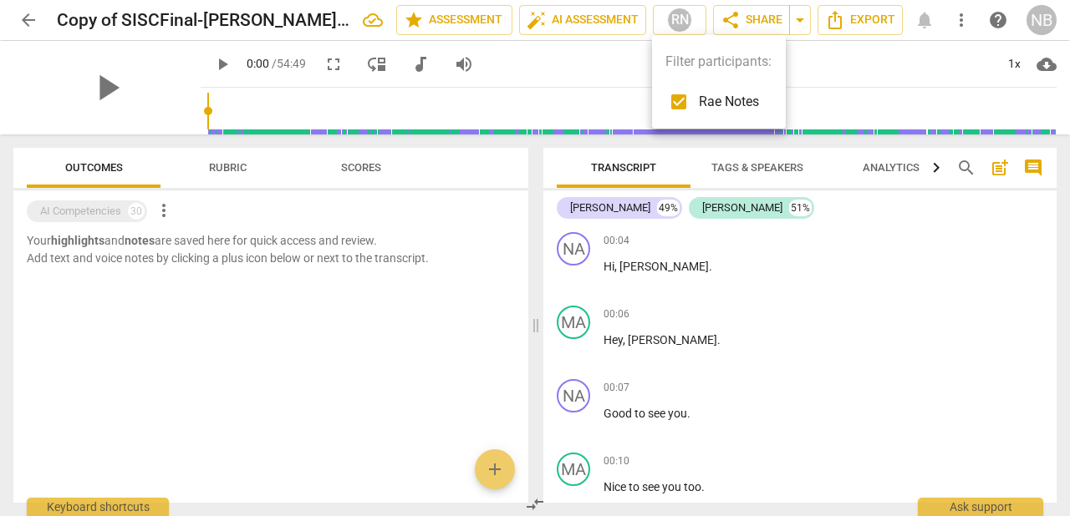
click at [583, 51] on div at bounding box center [535, 258] width 1070 height 516
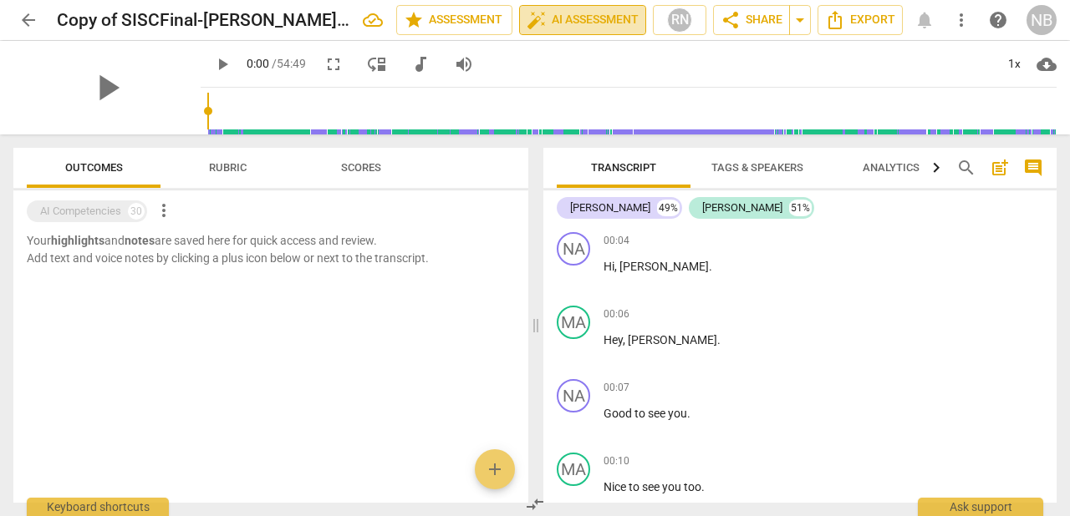
click at [587, 19] on span "auto_fix_high AI Assessment" at bounding box center [582, 20] width 112 height 20
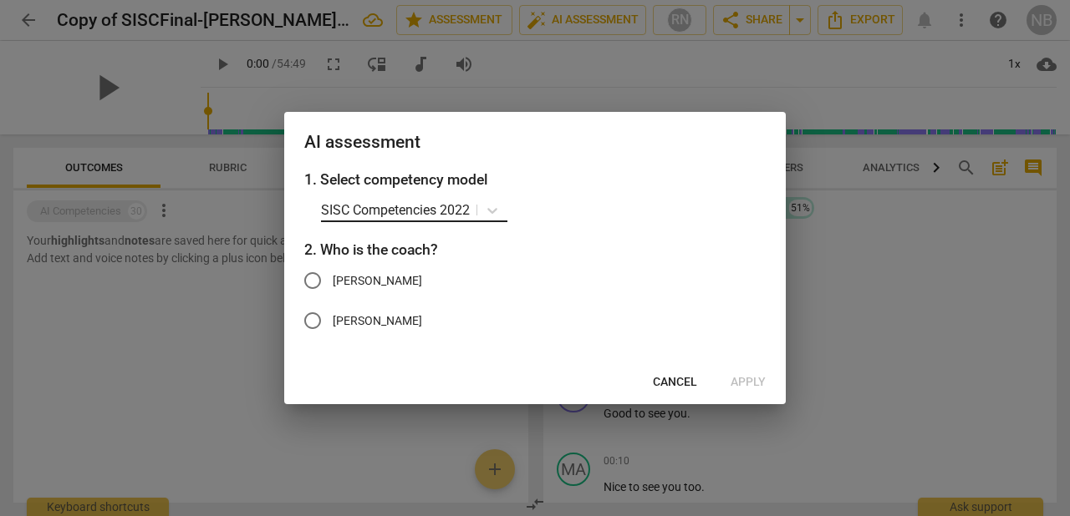
click at [475, 211] on input "text" at bounding box center [472, 210] width 3 height 16
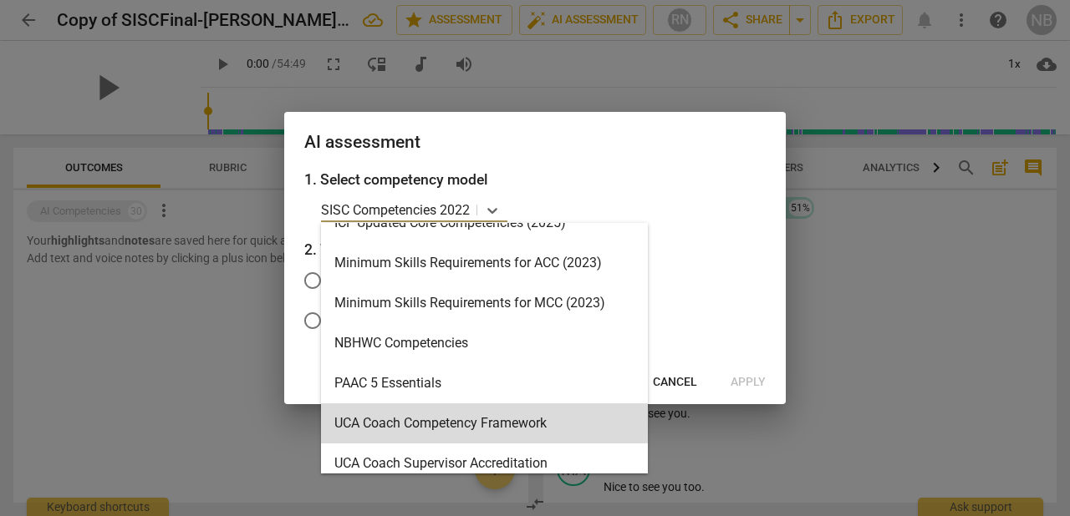
scroll to position [438, 0]
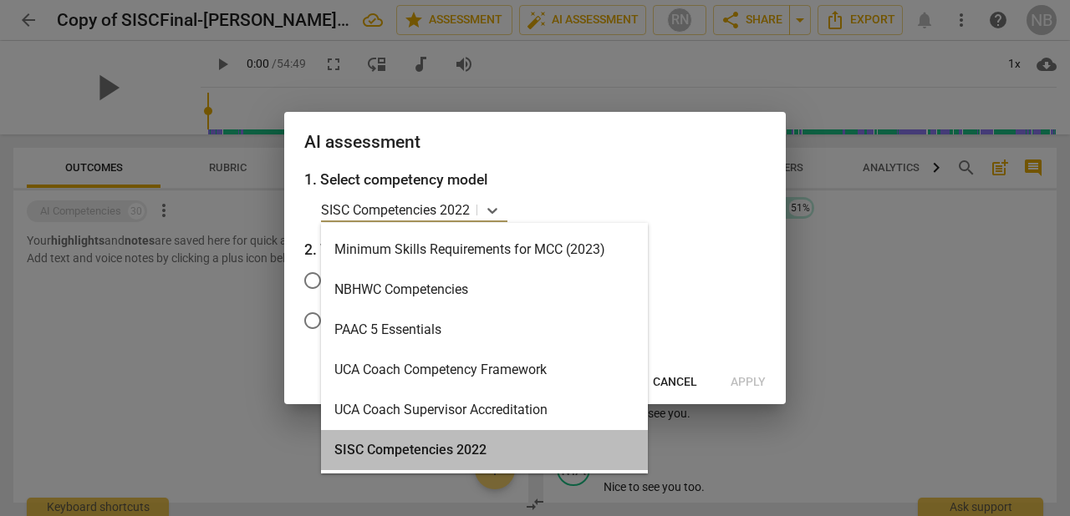
click at [378, 451] on div "SISC Competencies 2022" at bounding box center [484, 450] width 327 height 40
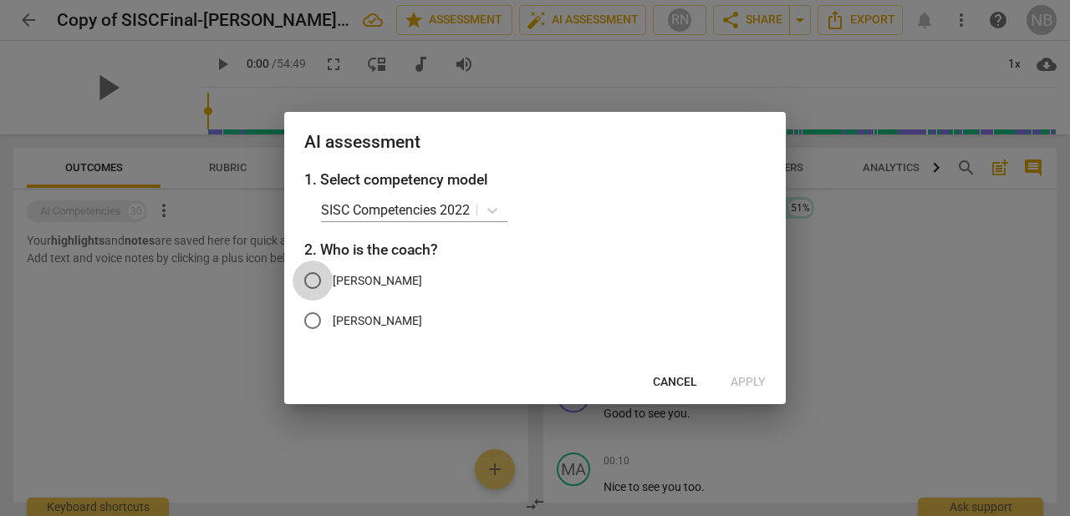
click at [316, 281] on input "[PERSON_NAME]" at bounding box center [312, 281] width 40 height 40
radio input "true"
click at [746, 384] on span "Apply" at bounding box center [747, 382] width 35 height 17
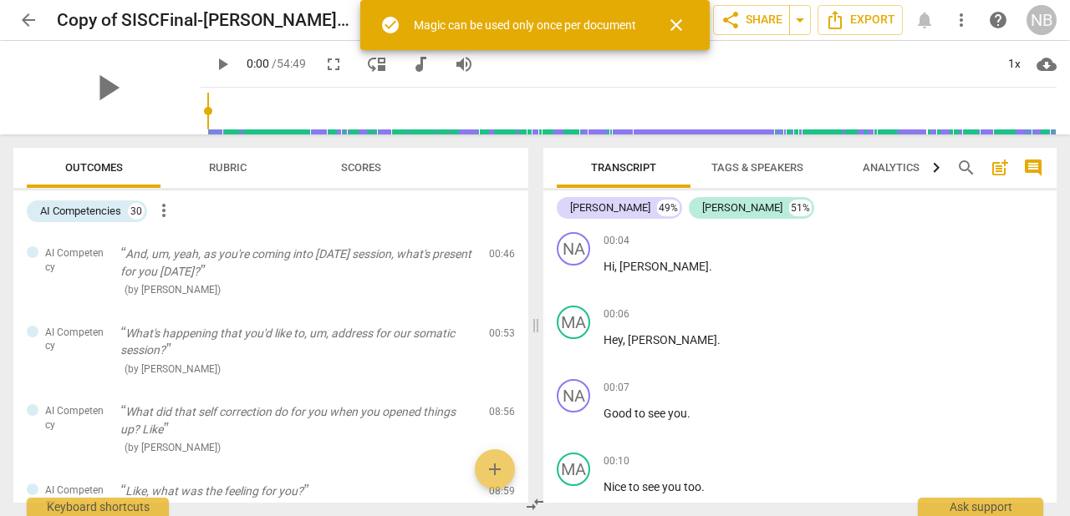
click at [680, 29] on span "close" at bounding box center [676, 25] width 20 height 20
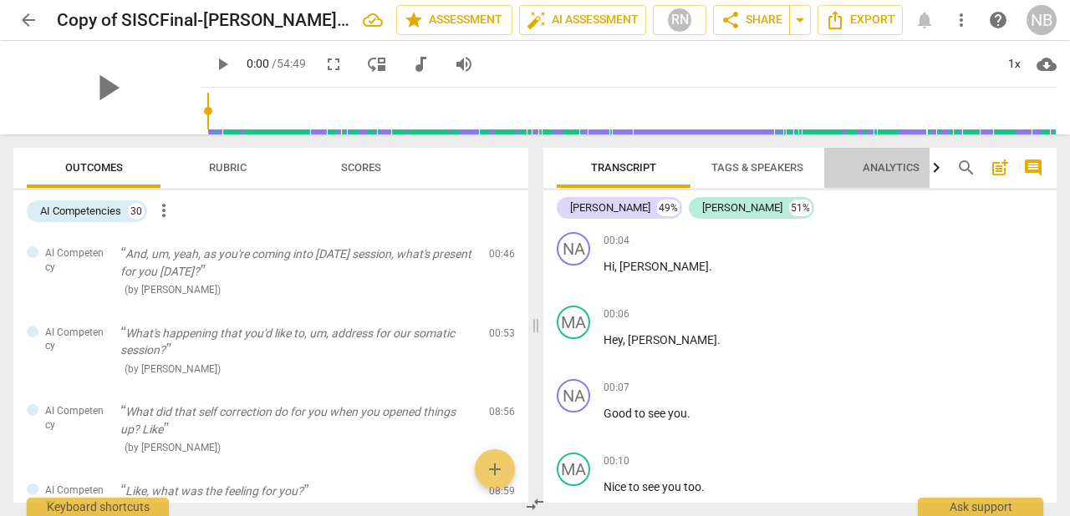
click at [892, 173] on span "Analytics" at bounding box center [890, 167] width 57 height 13
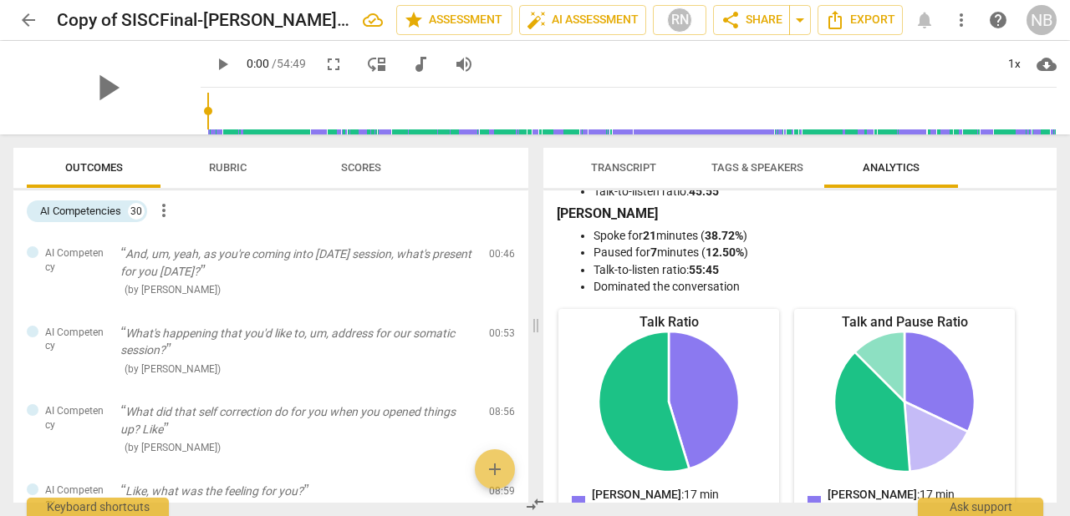
scroll to position [0, 0]
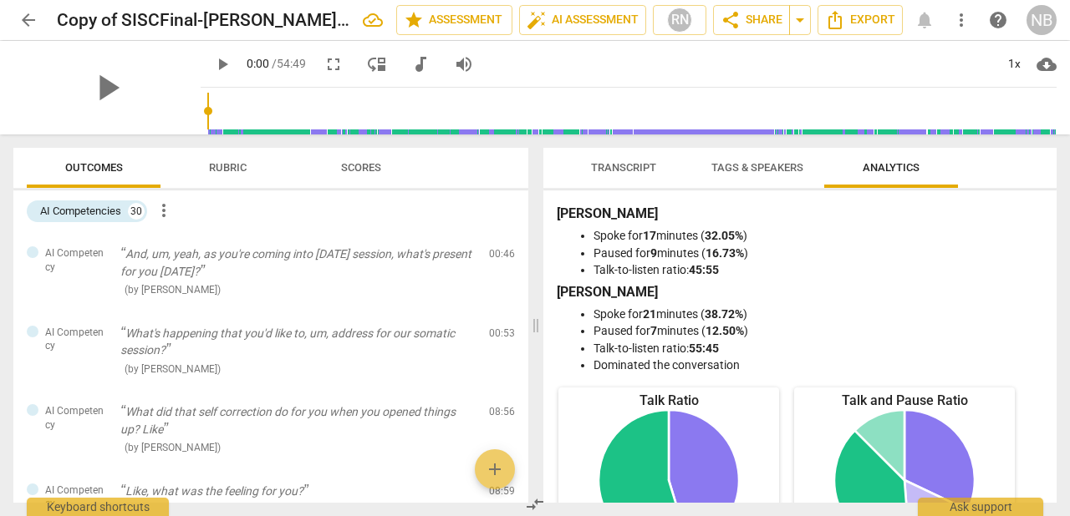
click at [740, 173] on span "Tags & Speakers" at bounding box center [757, 167] width 92 height 13
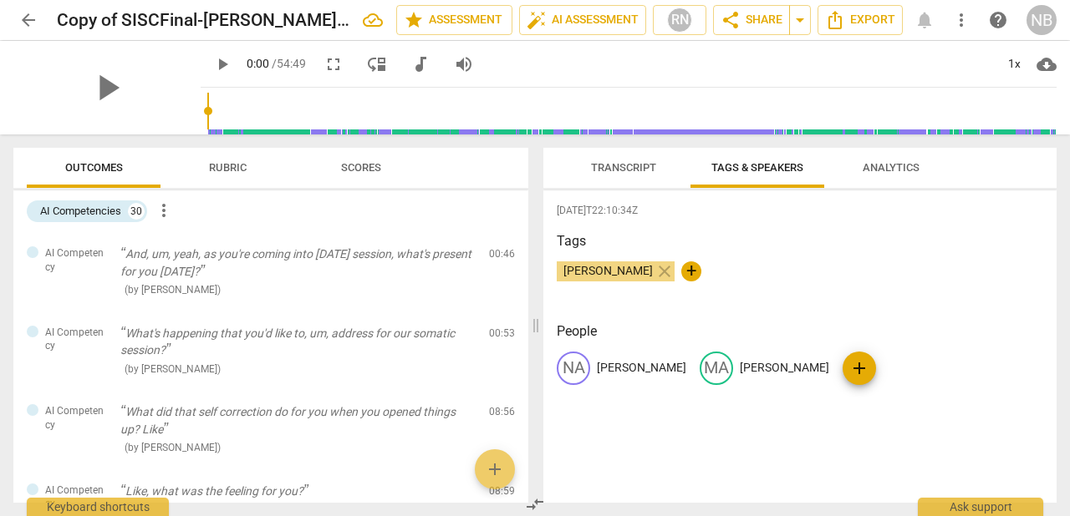
click at [612, 165] on span "Transcript" at bounding box center [623, 167] width 65 height 13
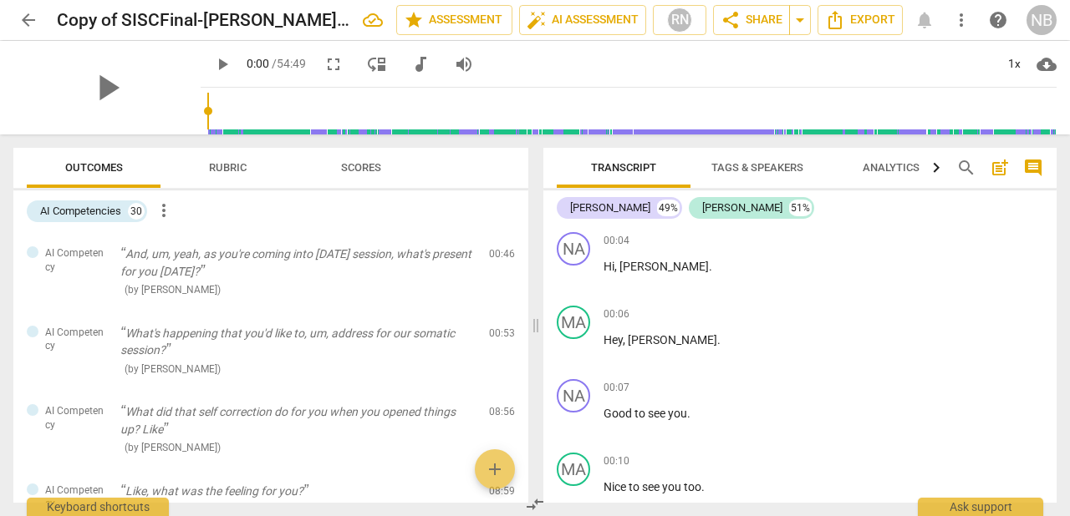
click at [873, 170] on span "Analytics" at bounding box center [890, 167] width 57 height 13
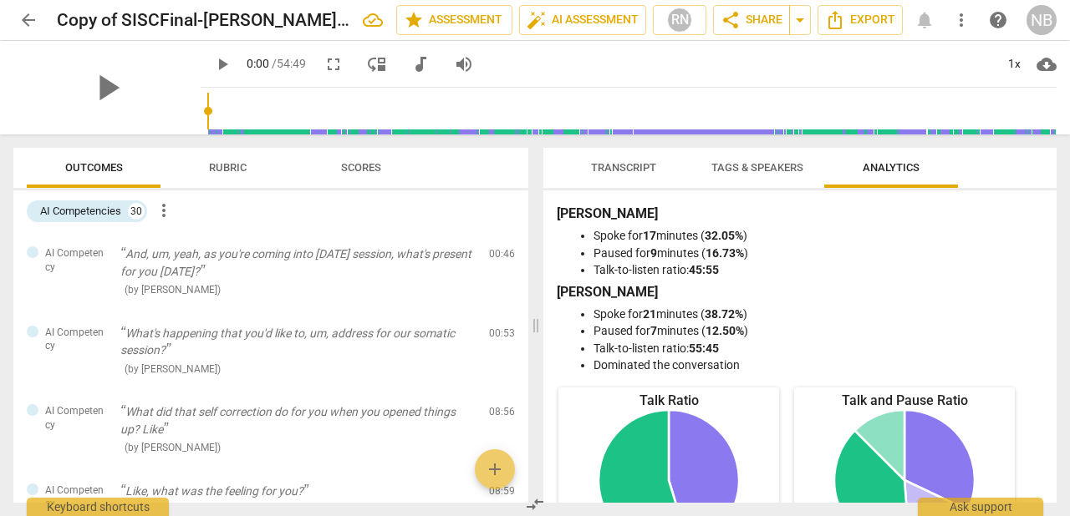
click at [611, 170] on span "Transcript" at bounding box center [623, 167] width 65 height 13
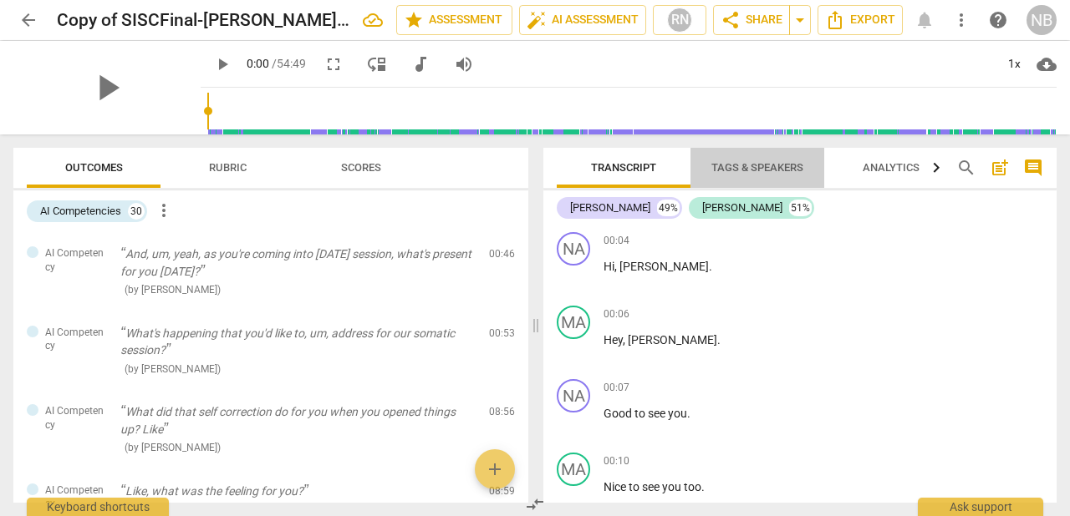
click at [761, 173] on span "Tags & Speakers" at bounding box center [757, 167] width 92 height 13
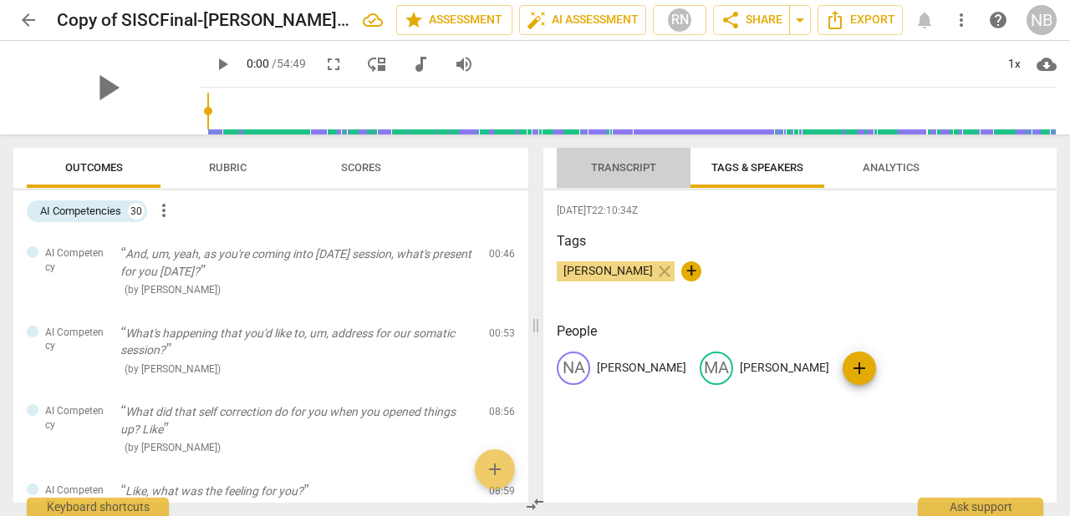
click at [608, 165] on span "Transcript" at bounding box center [623, 167] width 65 height 13
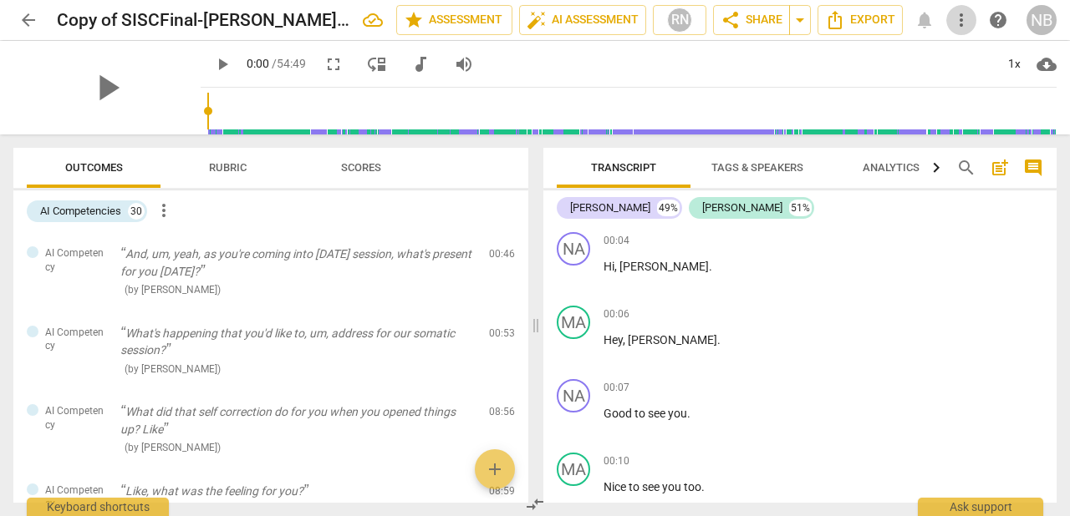
click at [959, 18] on span "more_vert" at bounding box center [961, 20] width 20 height 20
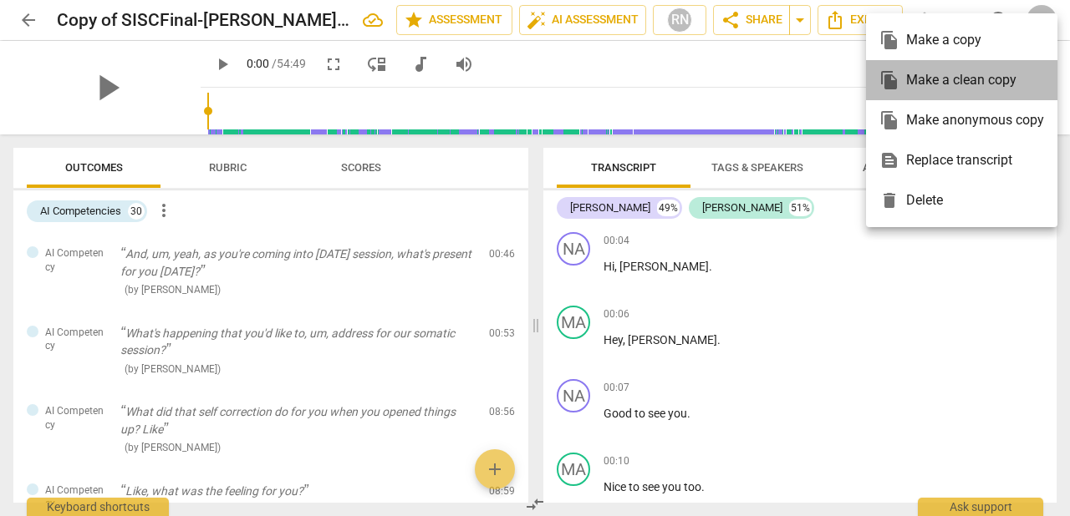
click at [950, 68] on div "file_copy Make a clean copy" at bounding box center [961, 80] width 165 height 40
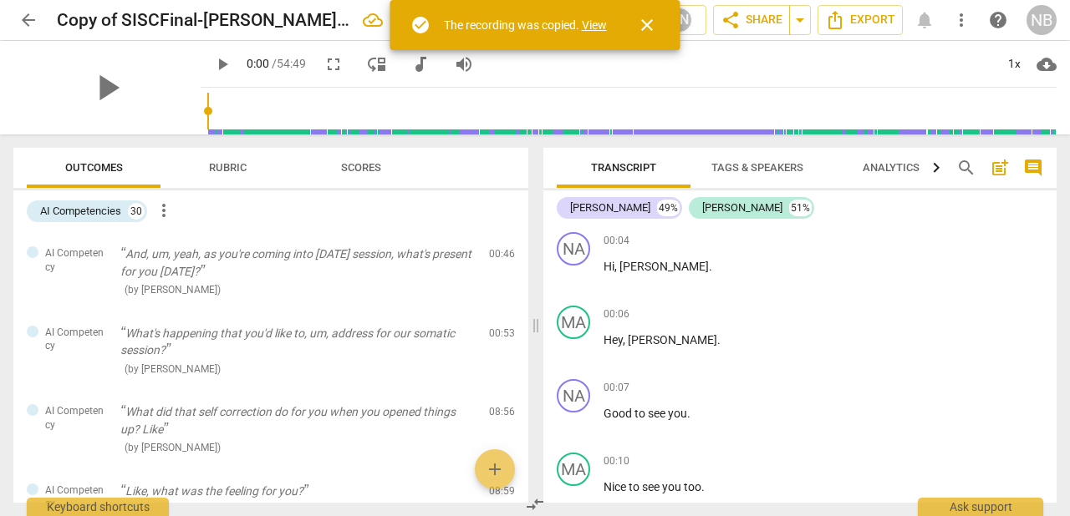
click at [584, 20] on link "View" at bounding box center [594, 24] width 25 height 13
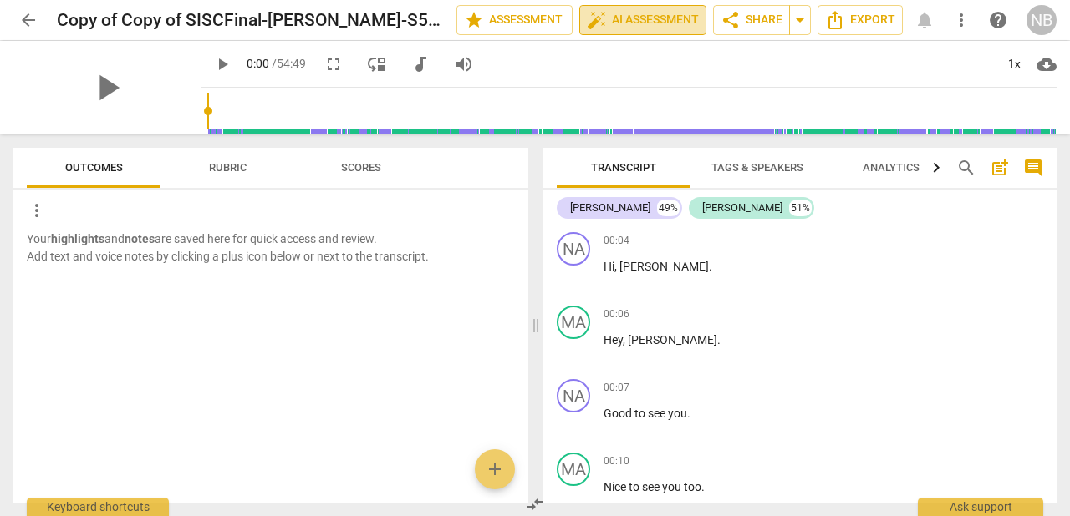
click at [670, 18] on span "auto_fix_high AI Assessment" at bounding box center [643, 20] width 112 height 20
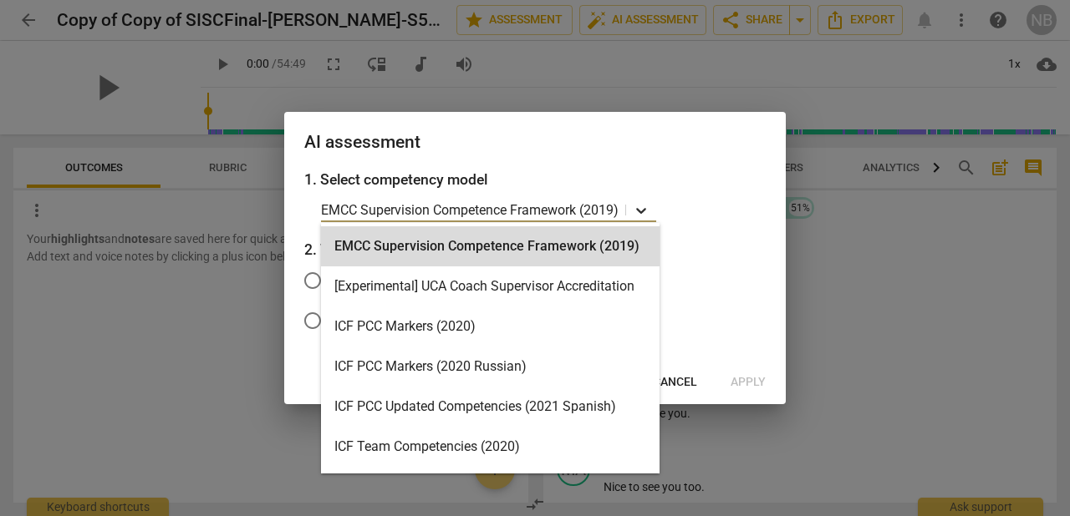
click at [639, 211] on icon at bounding box center [641, 210] width 17 height 17
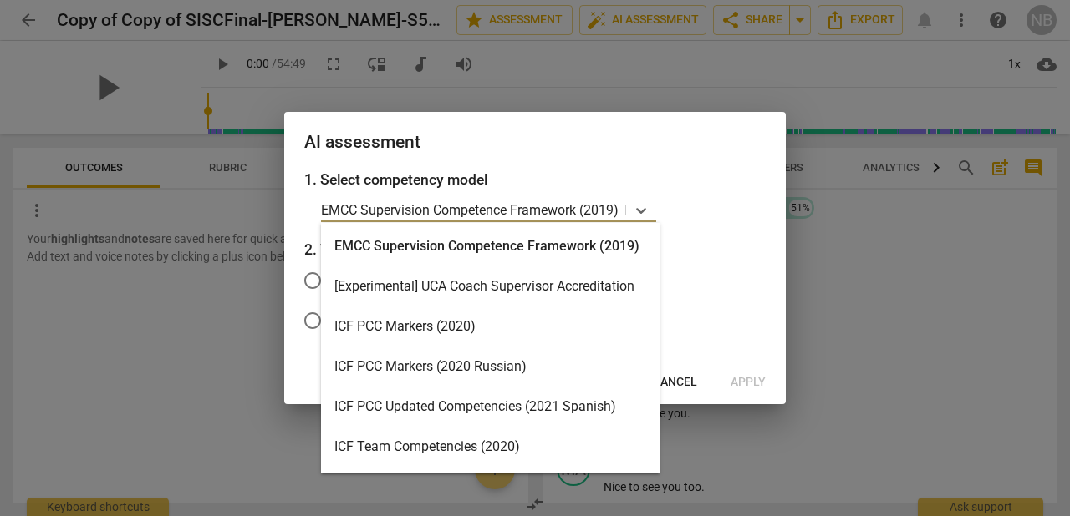
click at [430, 333] on div "ICF PCC Markers (2020)" at bounding box center [490, 327] width 338 height 40
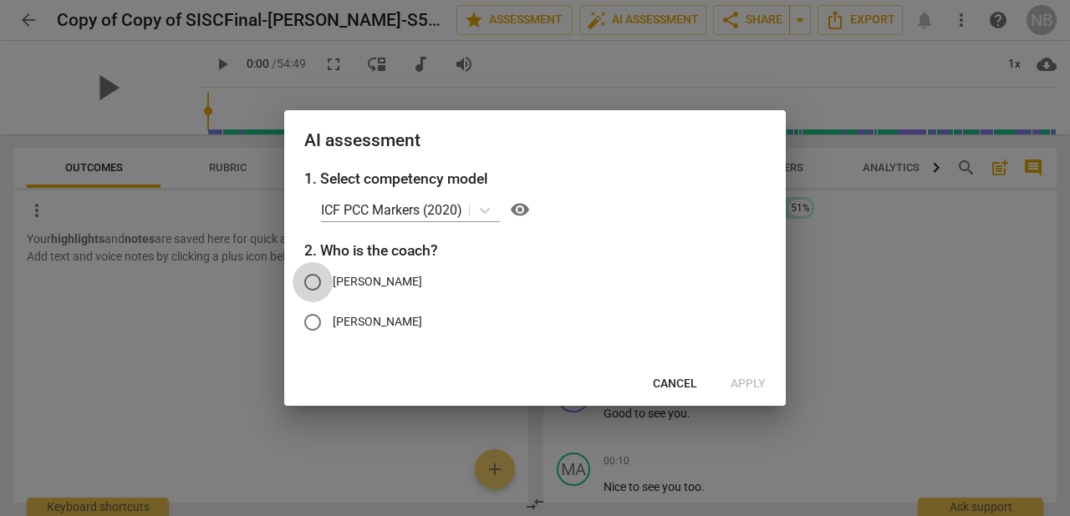
click at [313, 281] on input "[PERSON_NAME]" at bounding box center [312, 282] width 40 height 40
radio input "true"
click at [750, 381] on span "Apply" at bounding box center [747, 384] width 35 height 17
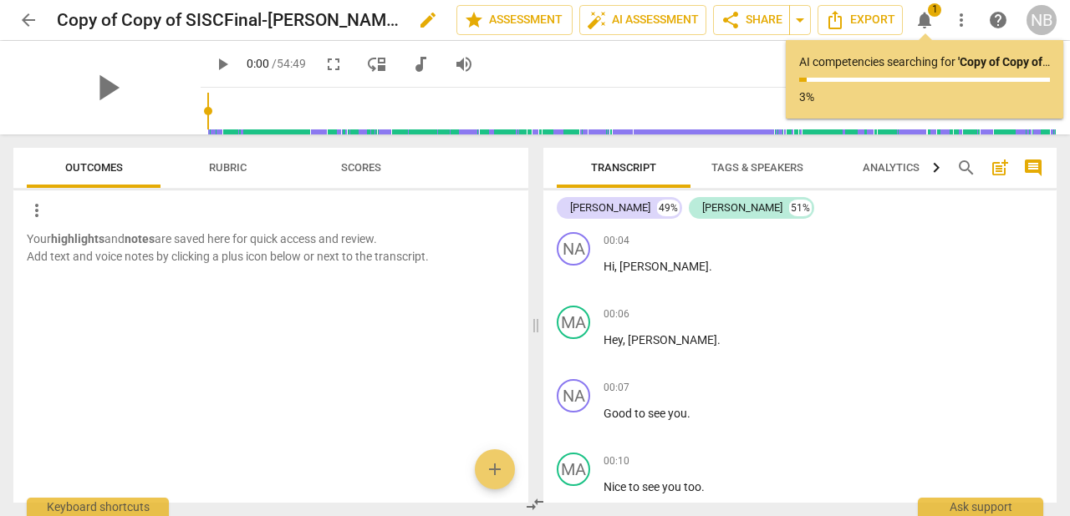
click at [428, 19] on span "edit" at bounding box center [428, 20] width 20 height 20
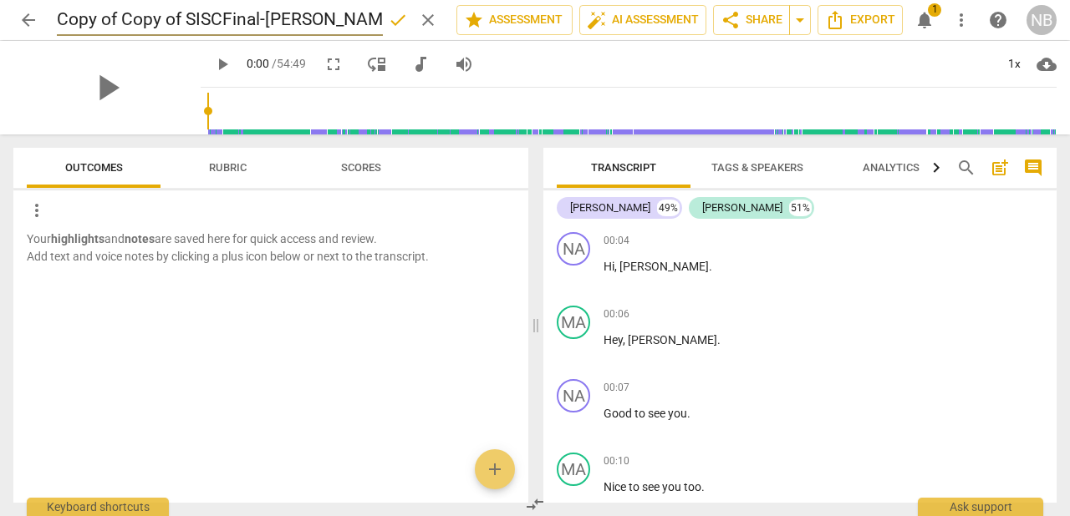
drag, startPoint x: 186, startPoint y: 18, endPoint x: 36, endPoint y: 11, distance: 149.7
click at [57, 9] on input "Copy of Copy of SISCFinal-[PERSON_NAME]-S5, [DATE]" at bounding box center [220, 20] width 326 height 32
type input "AI ICF-SISCFinal-[PERSON_NAME]-S5, [DATE]"
click at [396, 21] on span "done" at bounding box center [398, 20] width 20 height 20
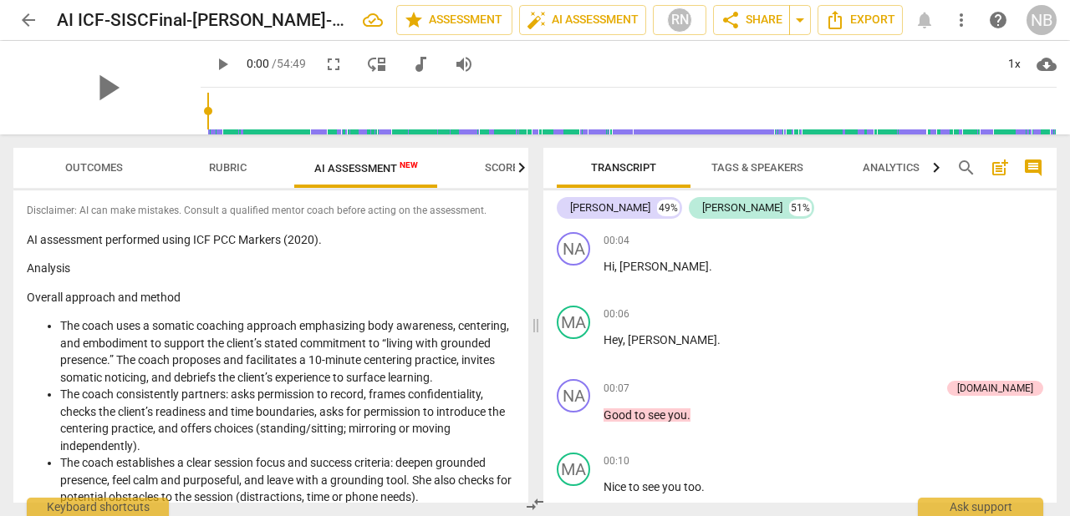
click at [493, 175] on span "Scores" at bounding box center [505, 168] width 80 height 23
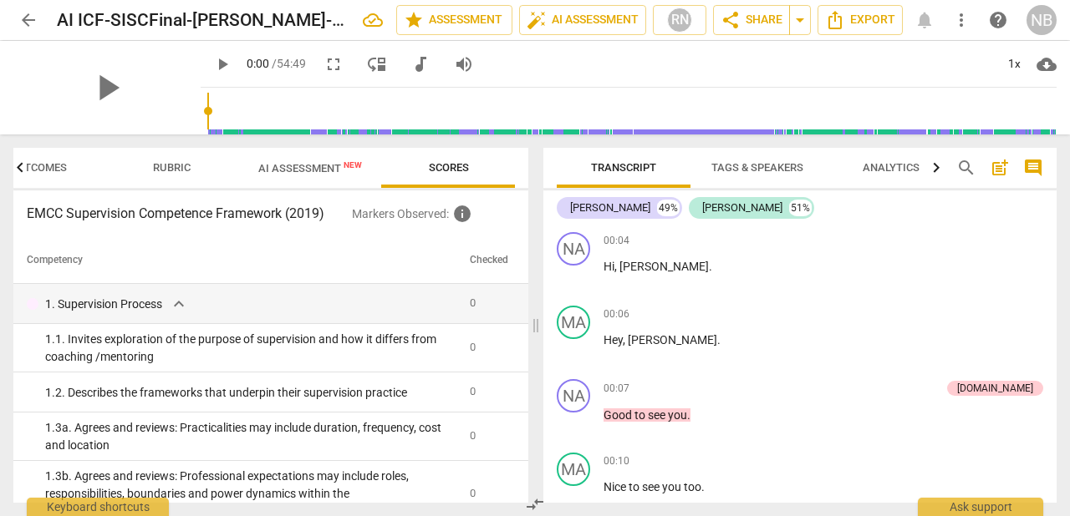
click at [308, 174] on span "AI Assessment New" at bounding box center [310, 168] width 104 height 13
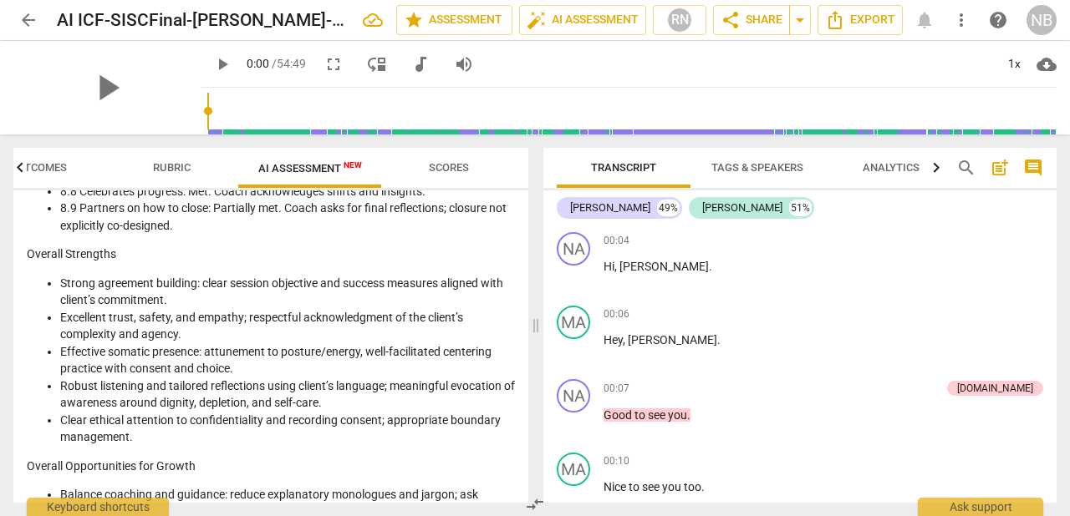
scroll to position [2818, 0]
